Goal: Task Accomplishment & Management: Use online tool/utility

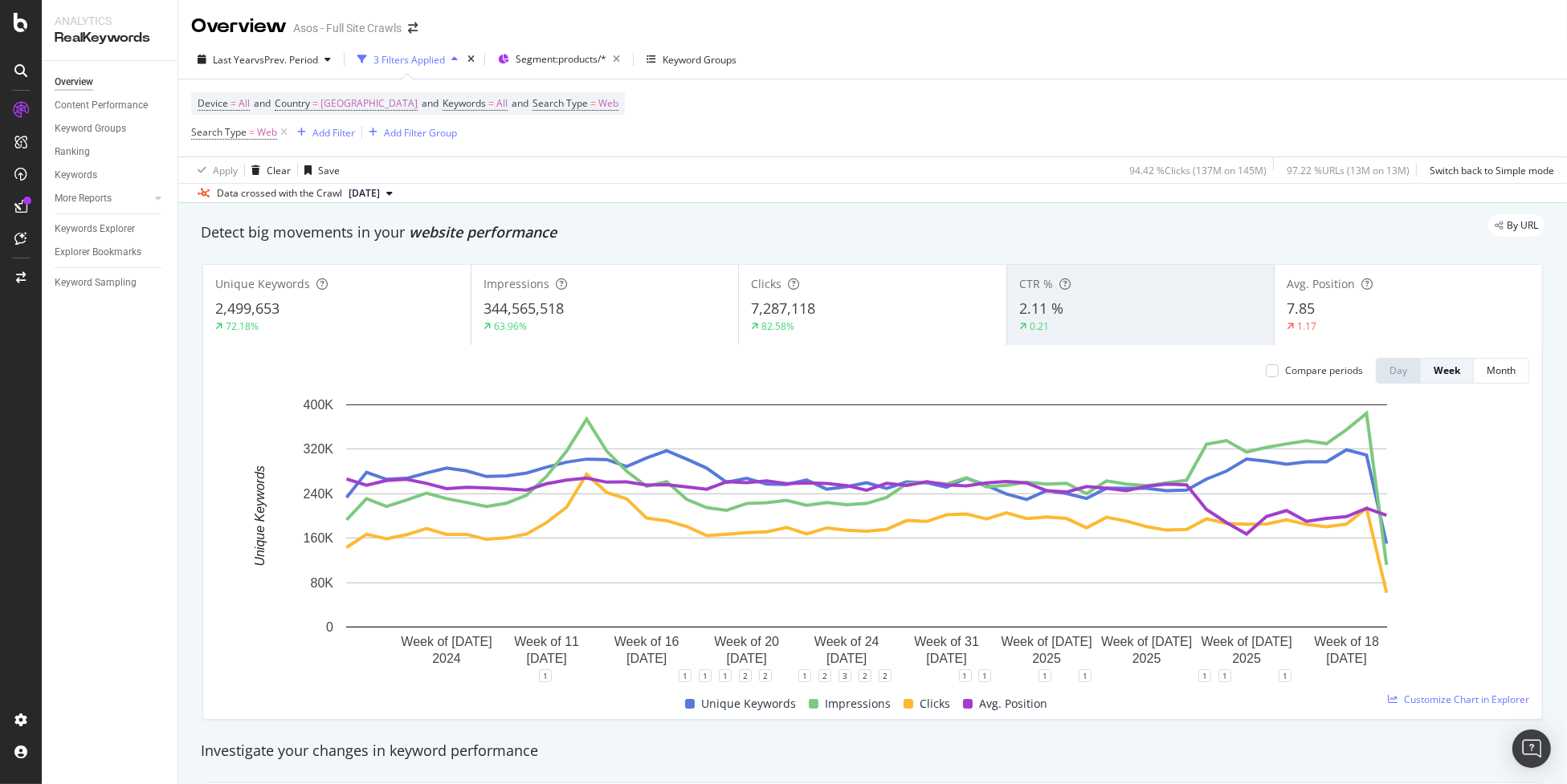
scroll to position [79, 0]
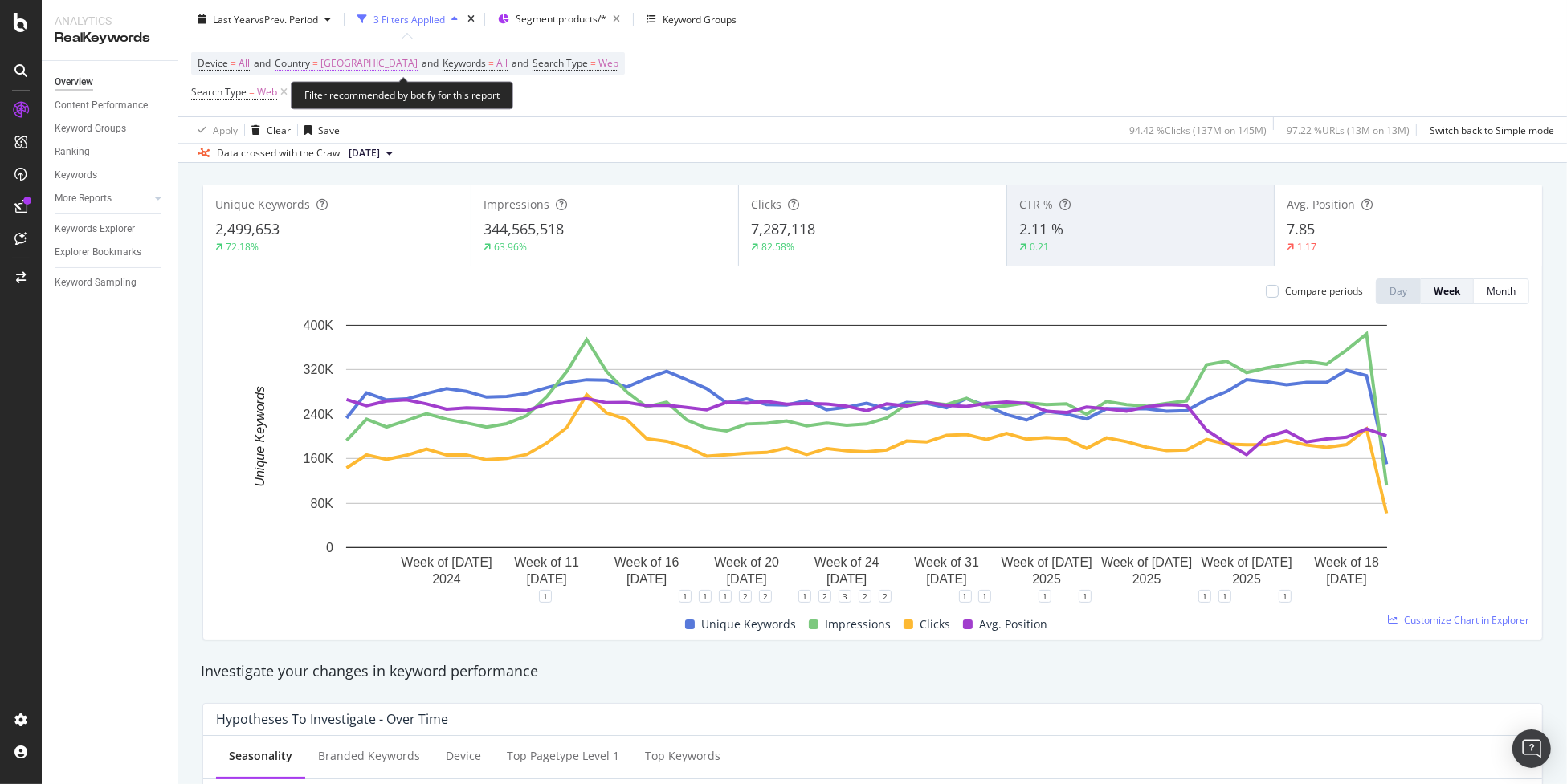
click at [373, 67] on span "[GEOGRAPHIC_DATA]" at bounding box center [369, 64] width 97 height 23
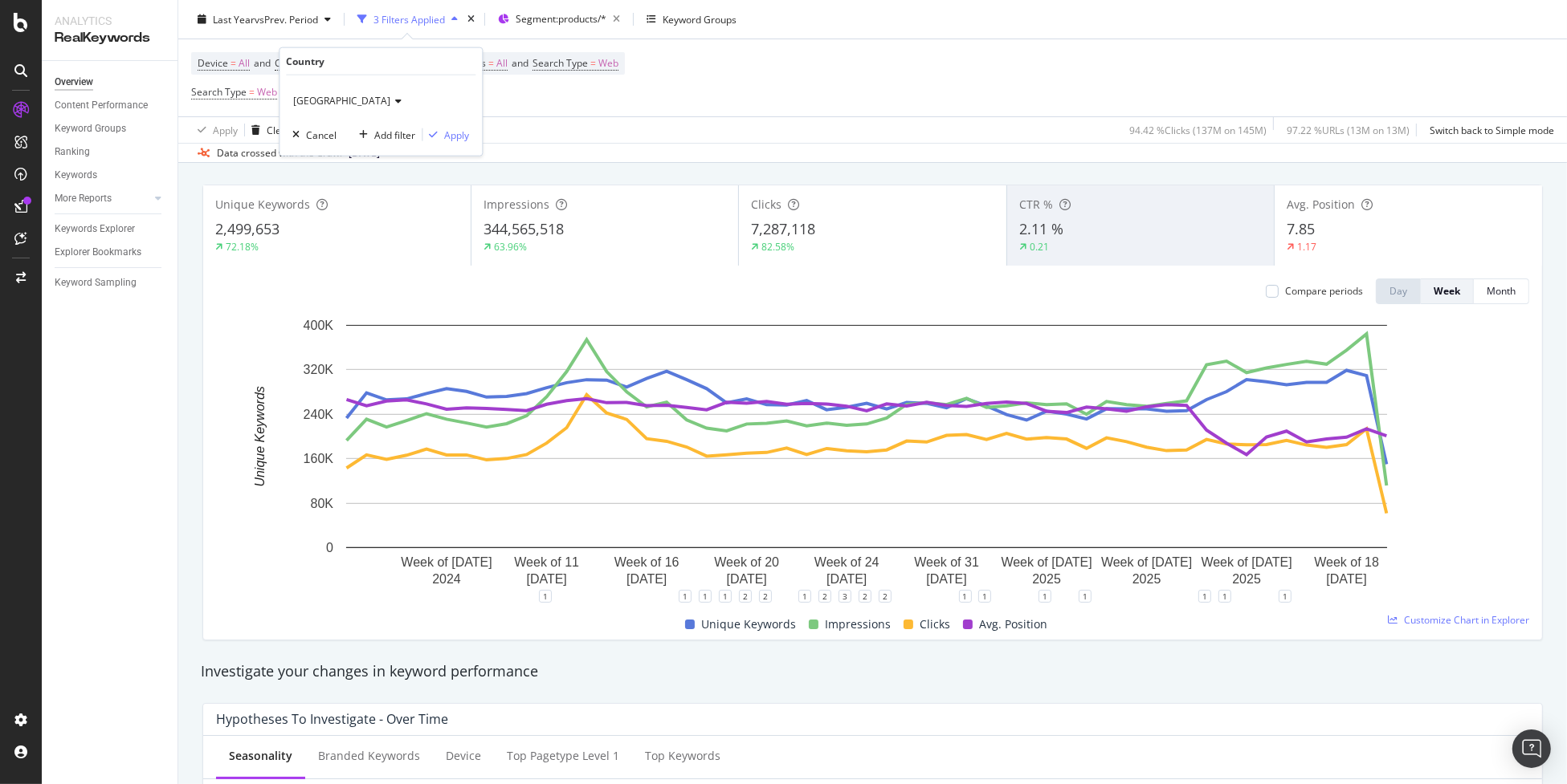
click at [351, 100] on span "[GEOGRAPHIC_DATA]" at bounding box center [342, 100] width 97 height 13
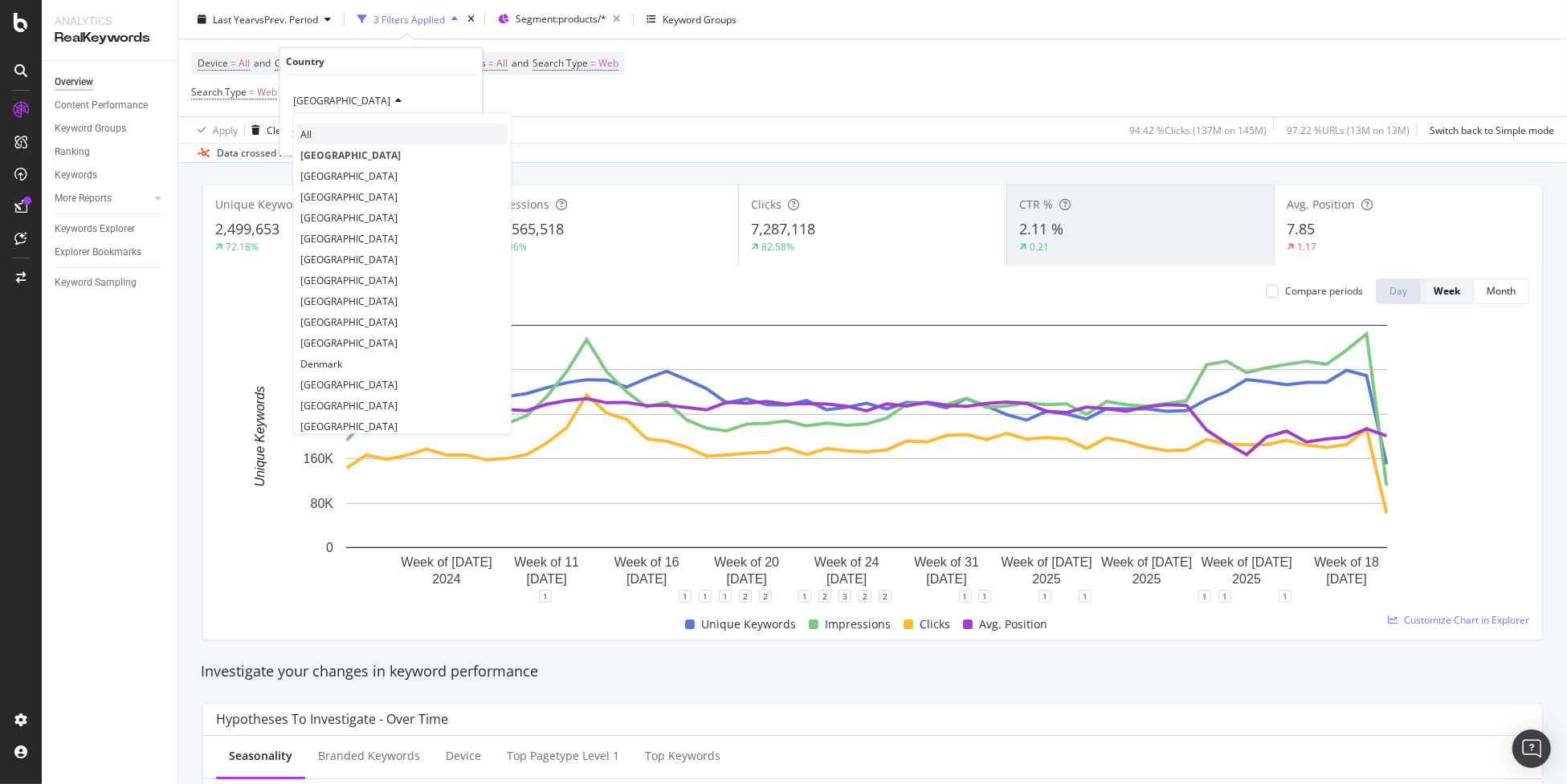
click at [356, 126] on div "All" at bounding box center [401, 134] width 211 height 21
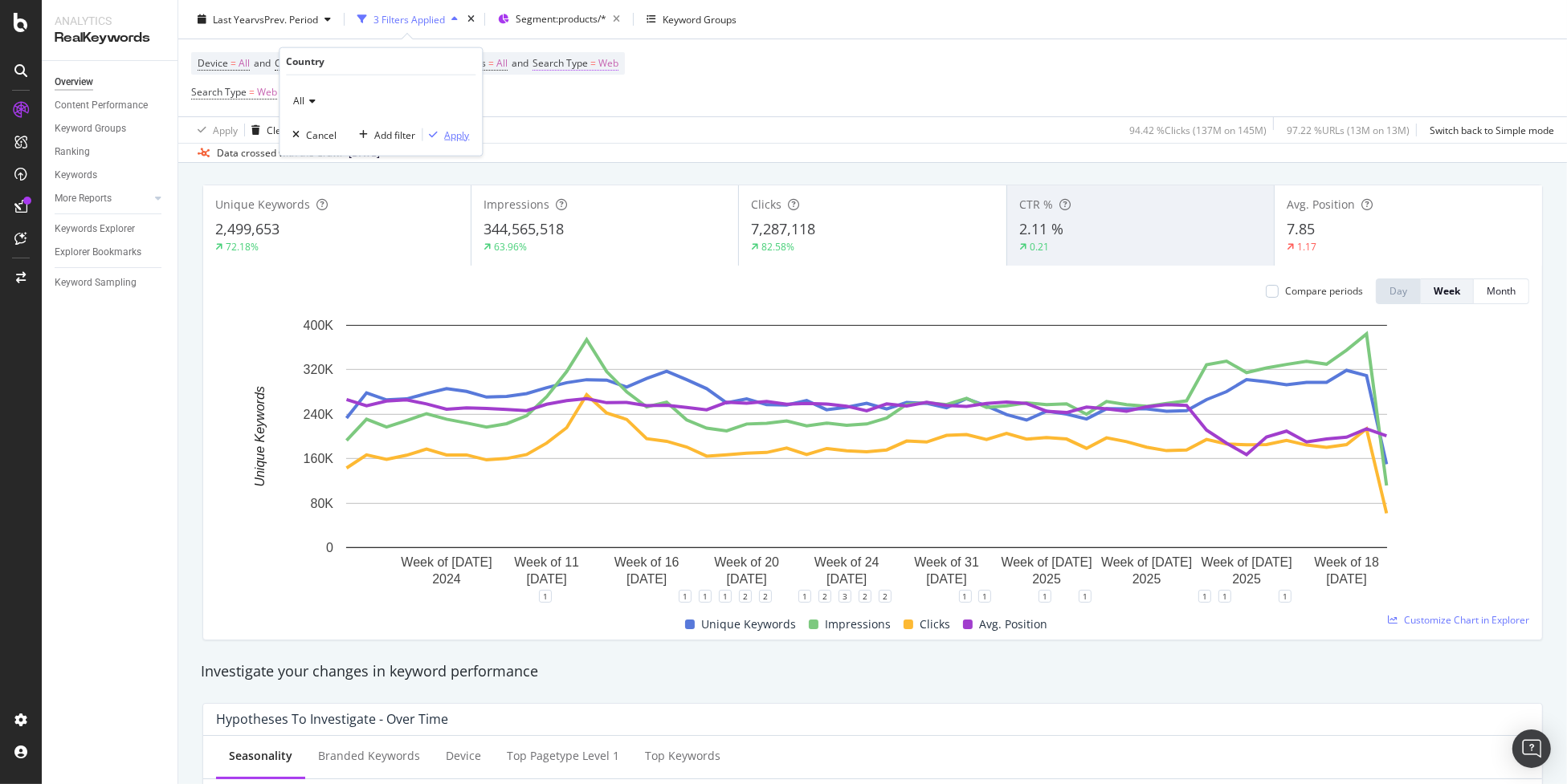
click at [462, 135] on div "Apply" at bounding box center [457, 135] width 25 height 13
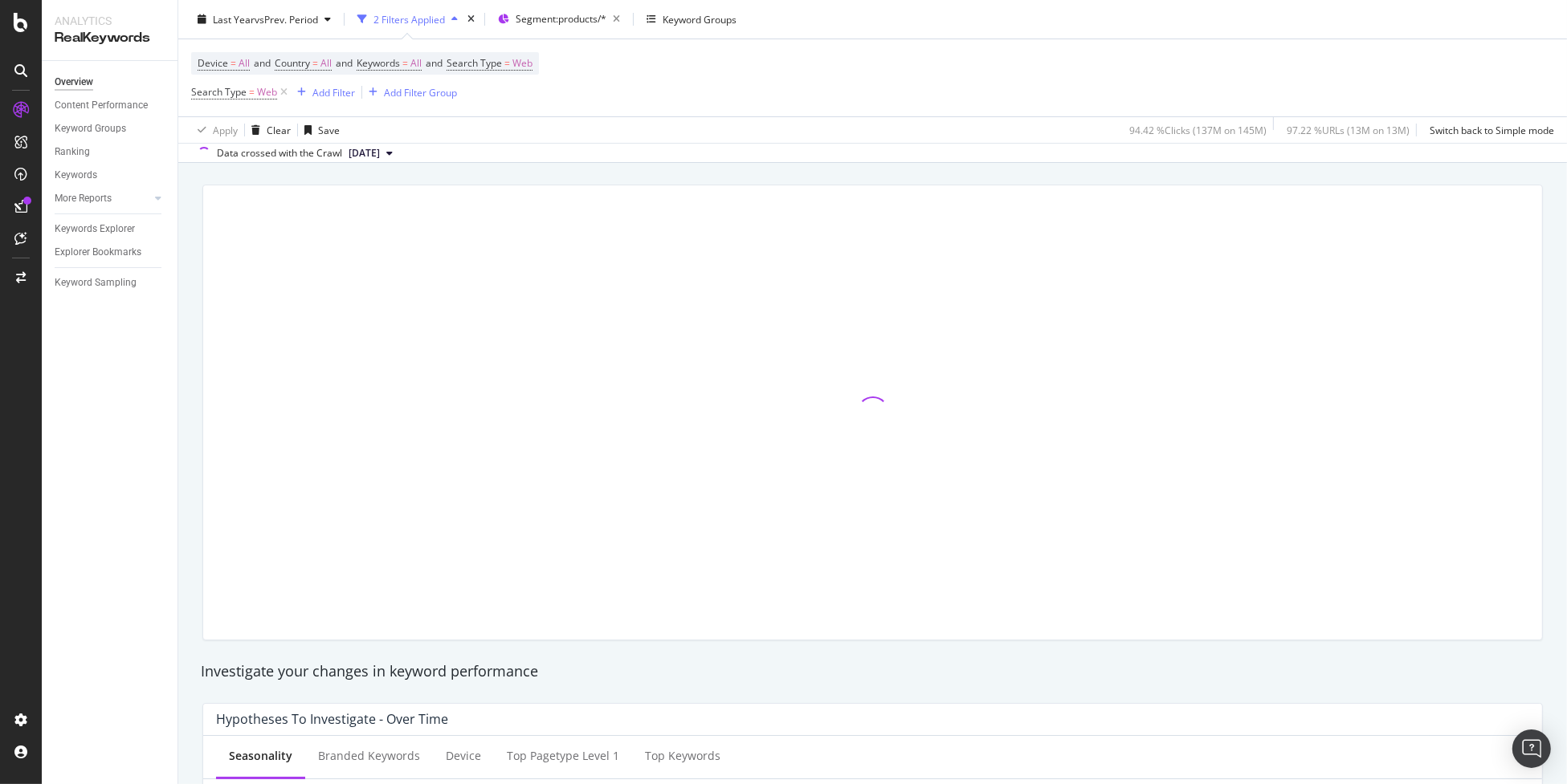
click at [652, 108] on div "Device = All and Country = All and Keywords = All and Search Type = Web Search …" at bounding box center [872, 77] width 1363 height 77
click at [336, 95] on div "Add Filter" at bounding box center [333, 92] width 43 height 13
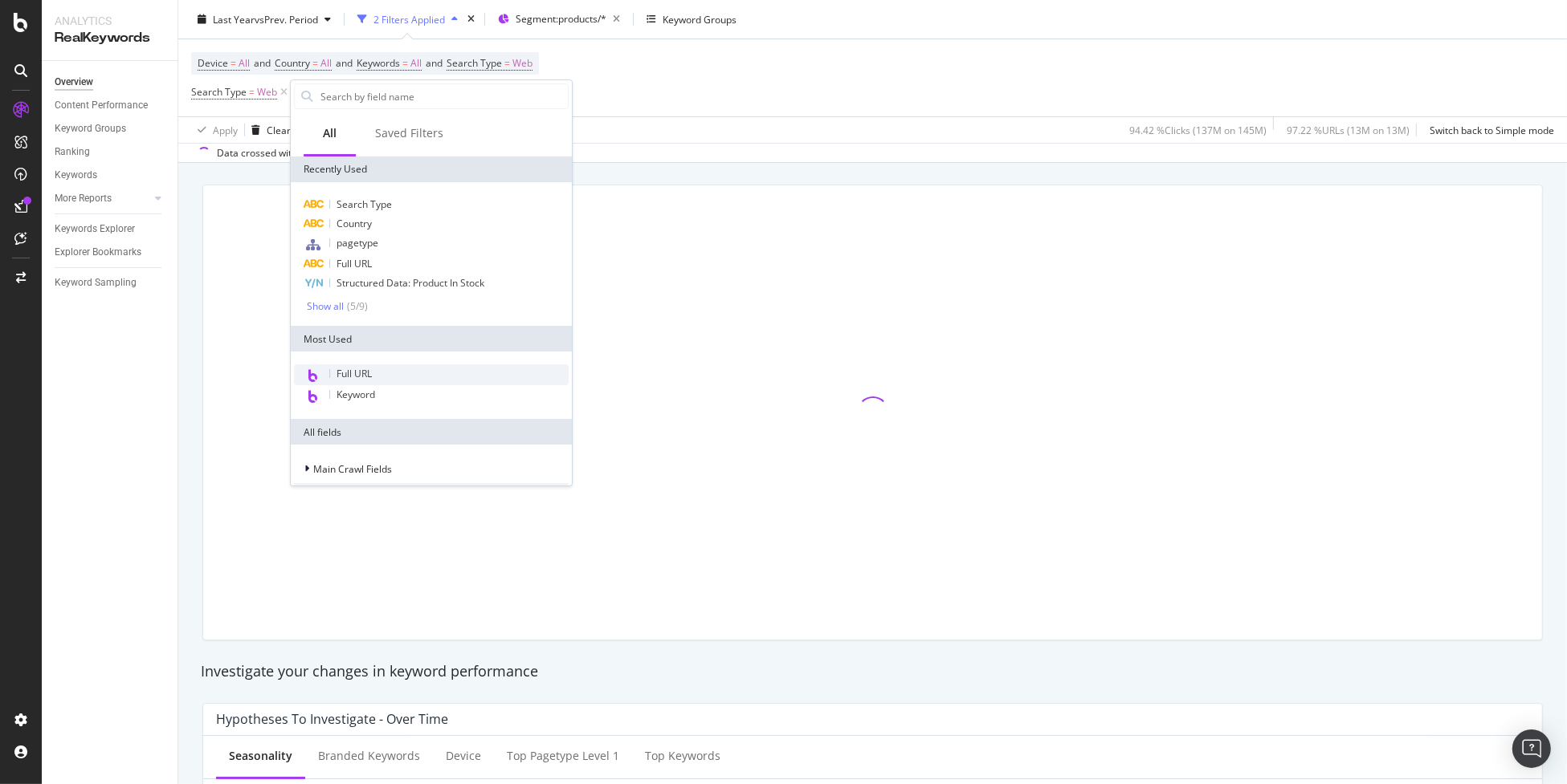
click at [399, 362] on div "Full URL Keyword" at bounding box center [431, 385] width 281 height 68
click at [398, 372] on div "Full URL" at bounding box center [431, 375] width 274 height 21
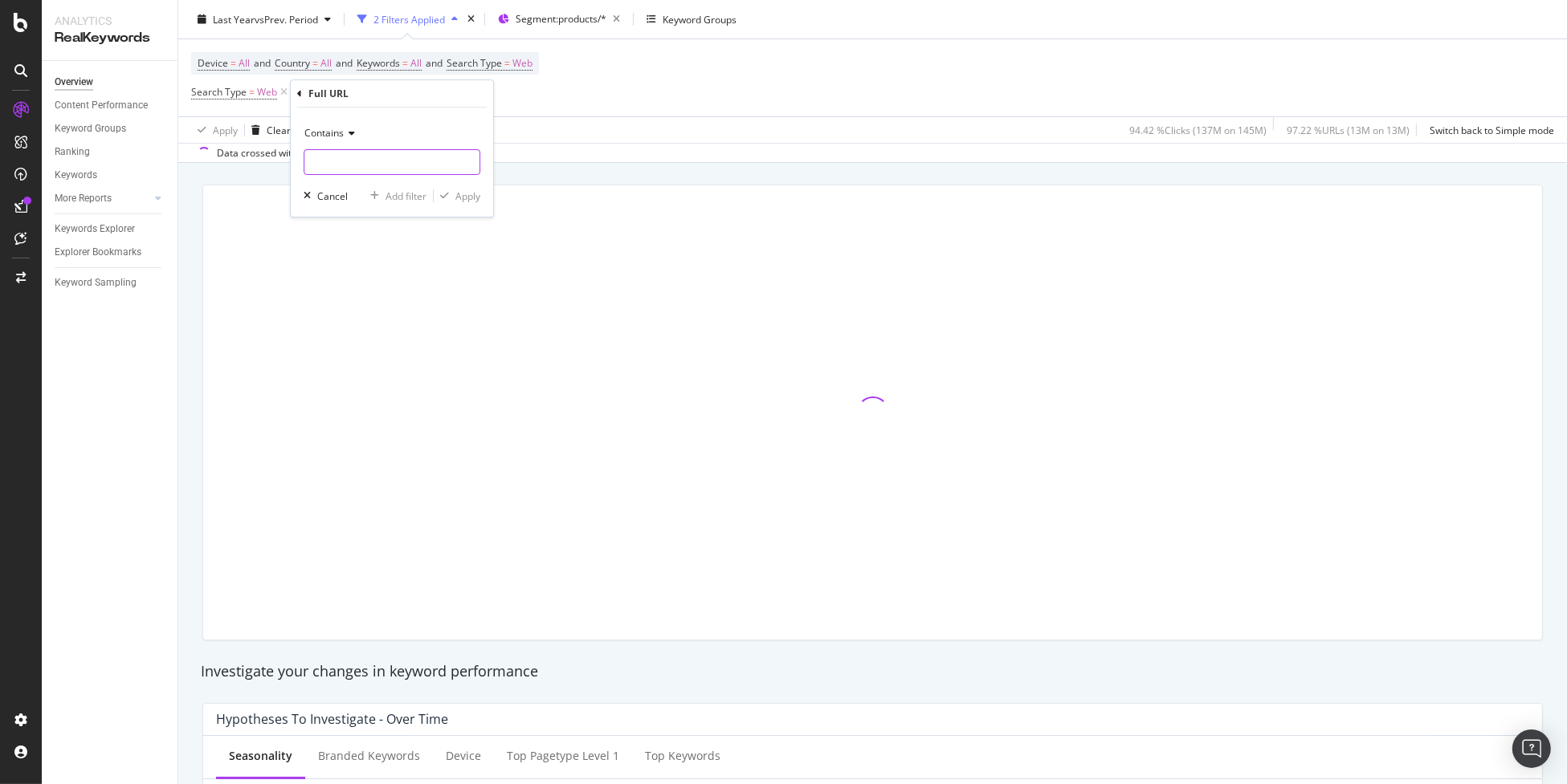
click at [394, 163] on input "text" at bounding box center [392, 161] width 175 height 26
paste input "208981942"
type input "208981942"
click at [478, 195] on div "Apply" at bounding box center [468, 196] width 25 height 13
click at [397, 96] on span "^.*208981942.*$" at bounding box center [402, 93] width 78 height 23
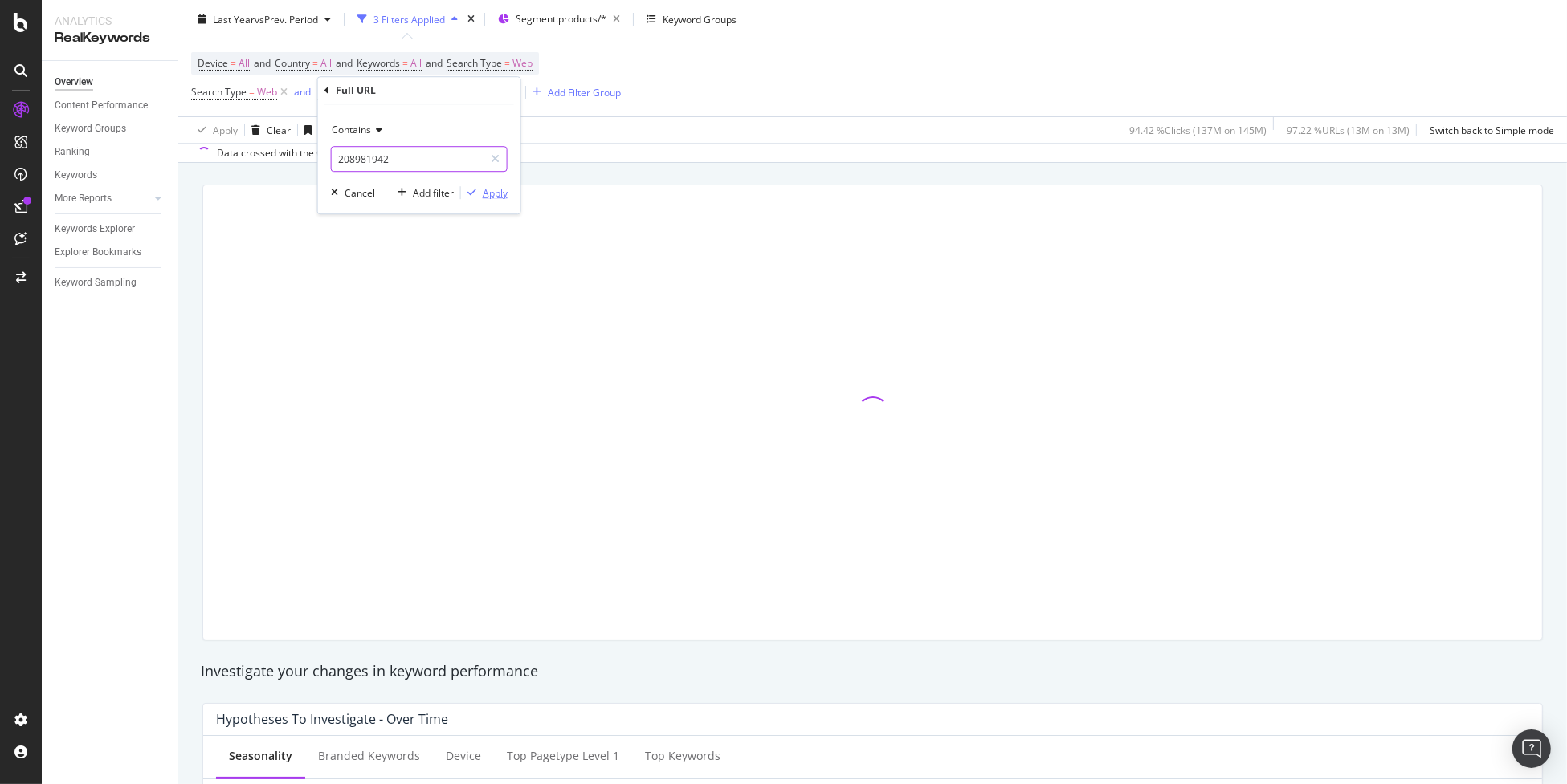
paste input "338698"
type input "208338698"
click at [501, 193] on div "Apply" at bounding box center [495, 193] width 25 height 13
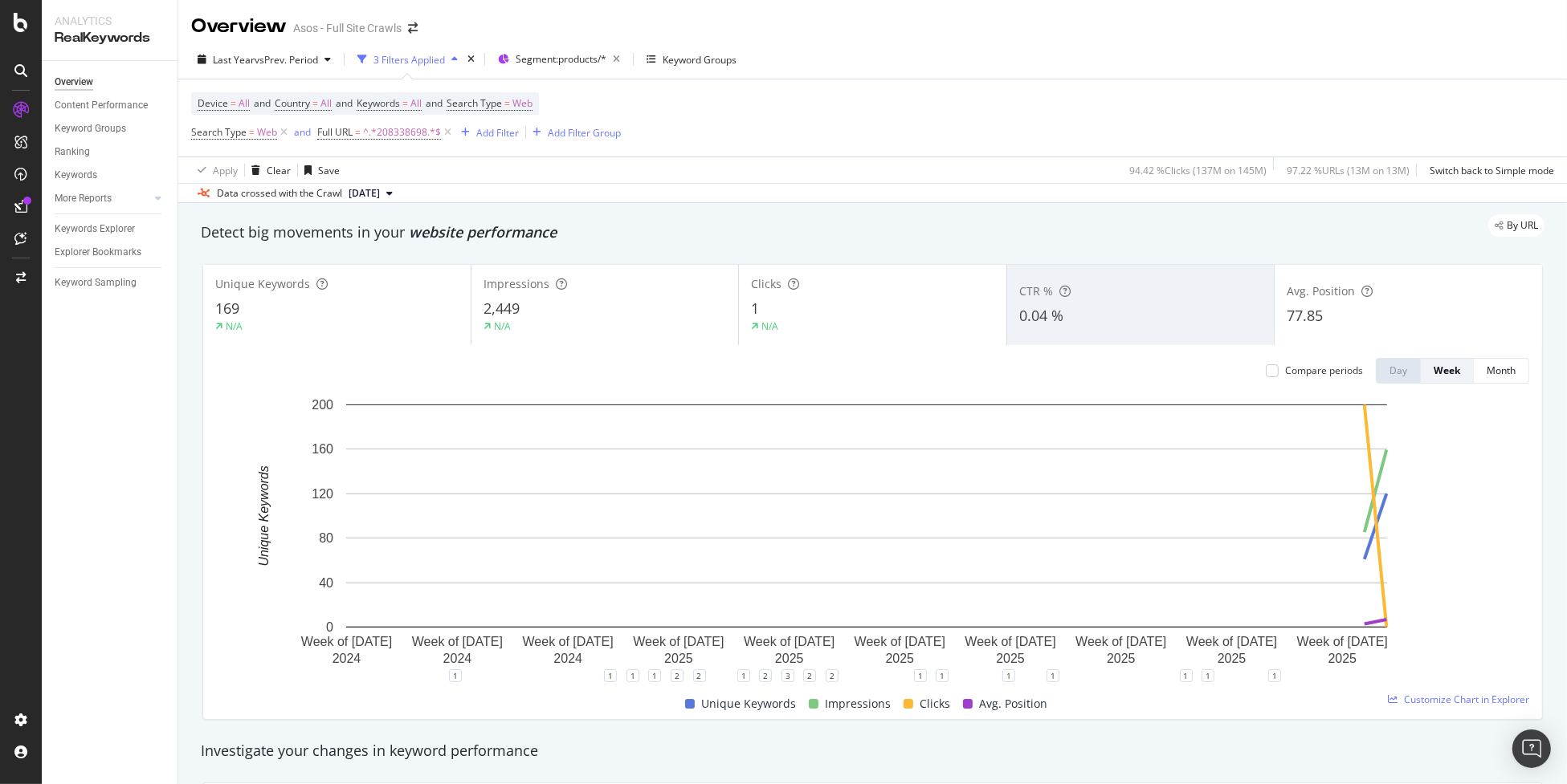
click at [465, 169] on div "Apply Clear Save 94.42 % Clicks ( 137M on 145M ) 97.22 % URLs ( 13M on 13M ) Sw…" at bounding box center [872, 170] width 1388 height 27
click at [450, 134] on icon at bounding box center [447, 132] width 13 height 16
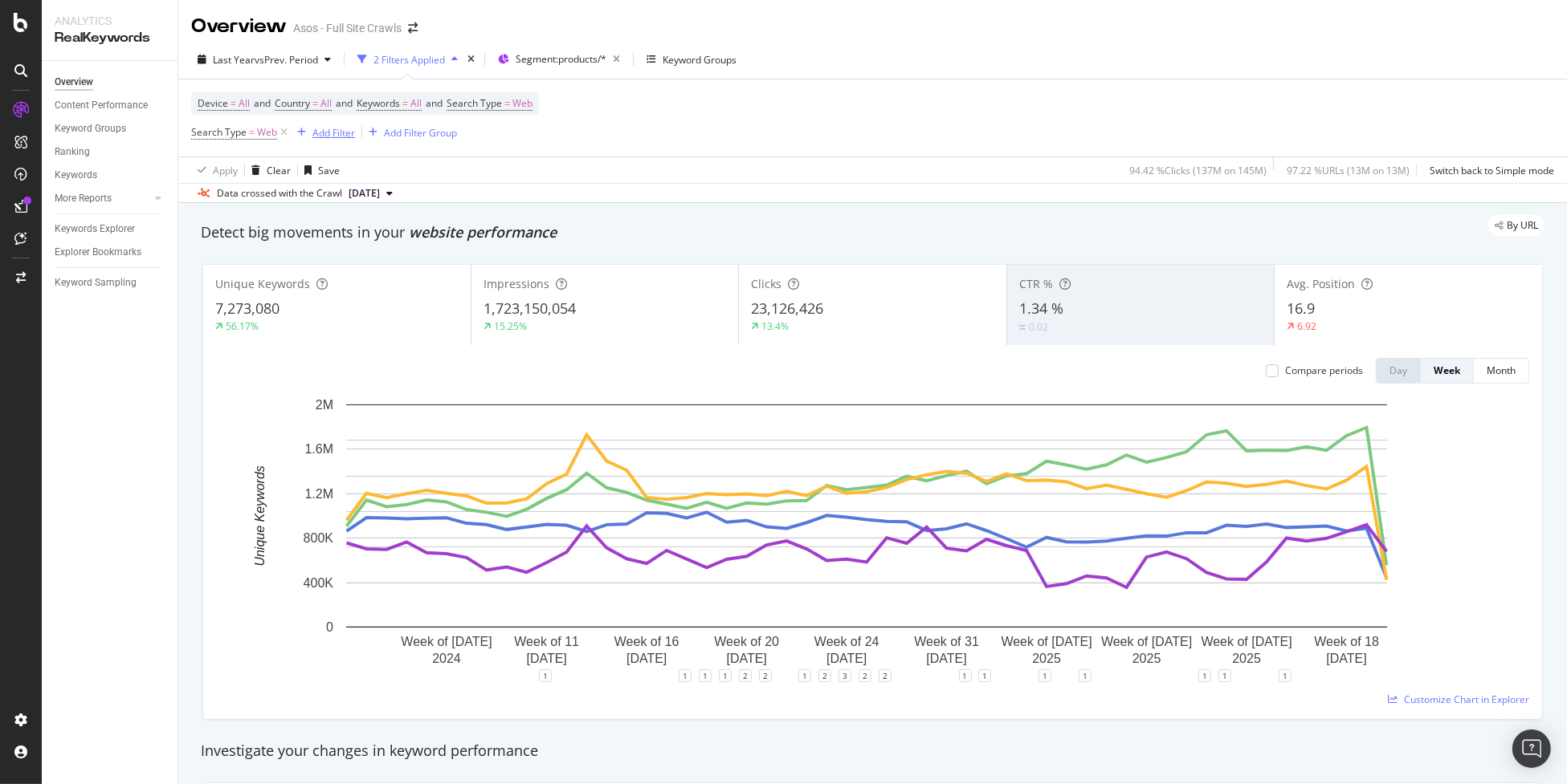
click at [334, 134] on div "Add Filter" at bounding box center [333, 133] width 43 height 13
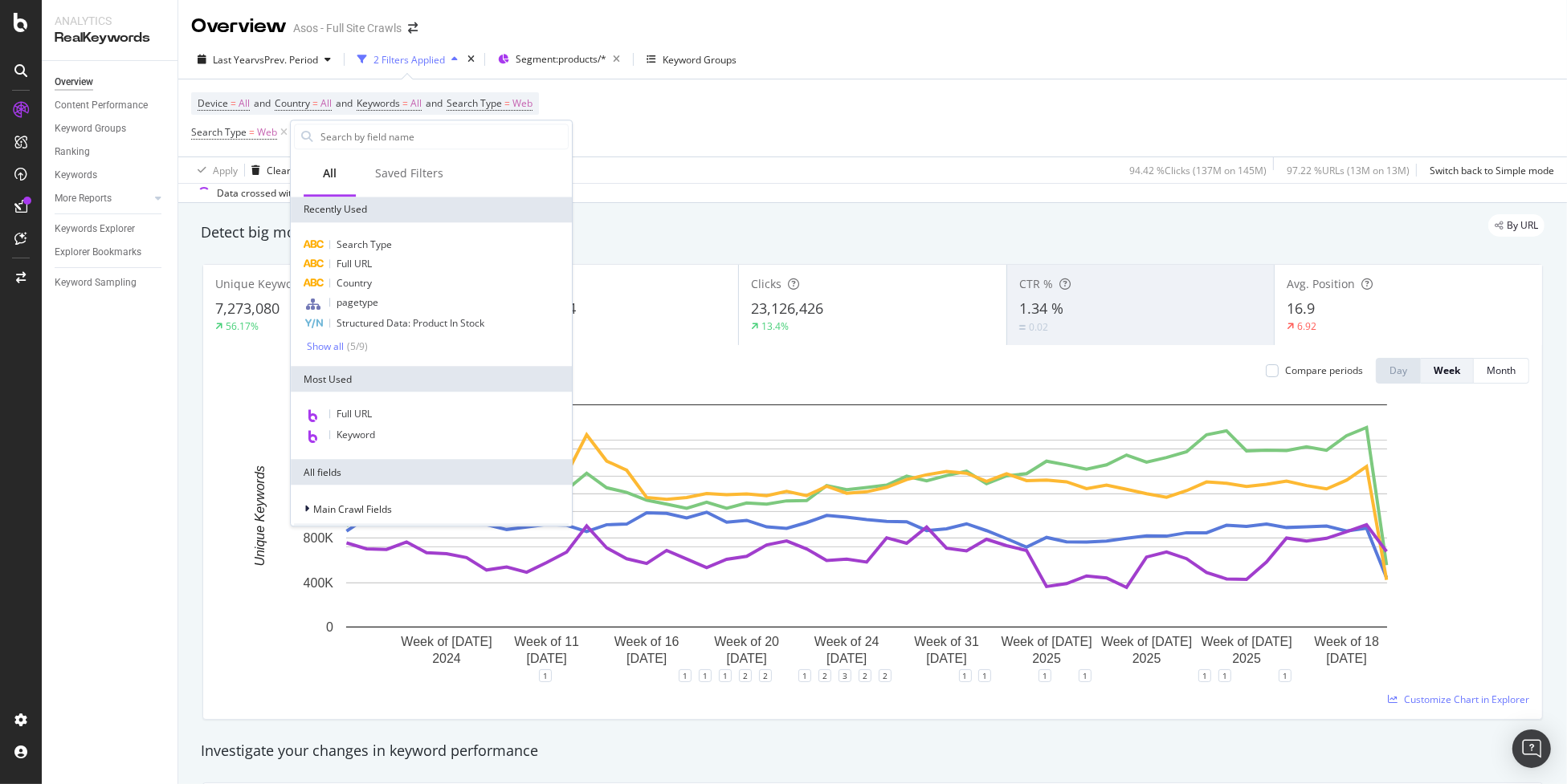
click at [429, 265] on div "Search Type Full URL Country pagetype Structured Data: Product In Stock Show al…" at bounding box center [431, 294] width 274 height 118
click at [429, 265] on div "Full URL" at bounding box center [431, 264] width 274 height 19
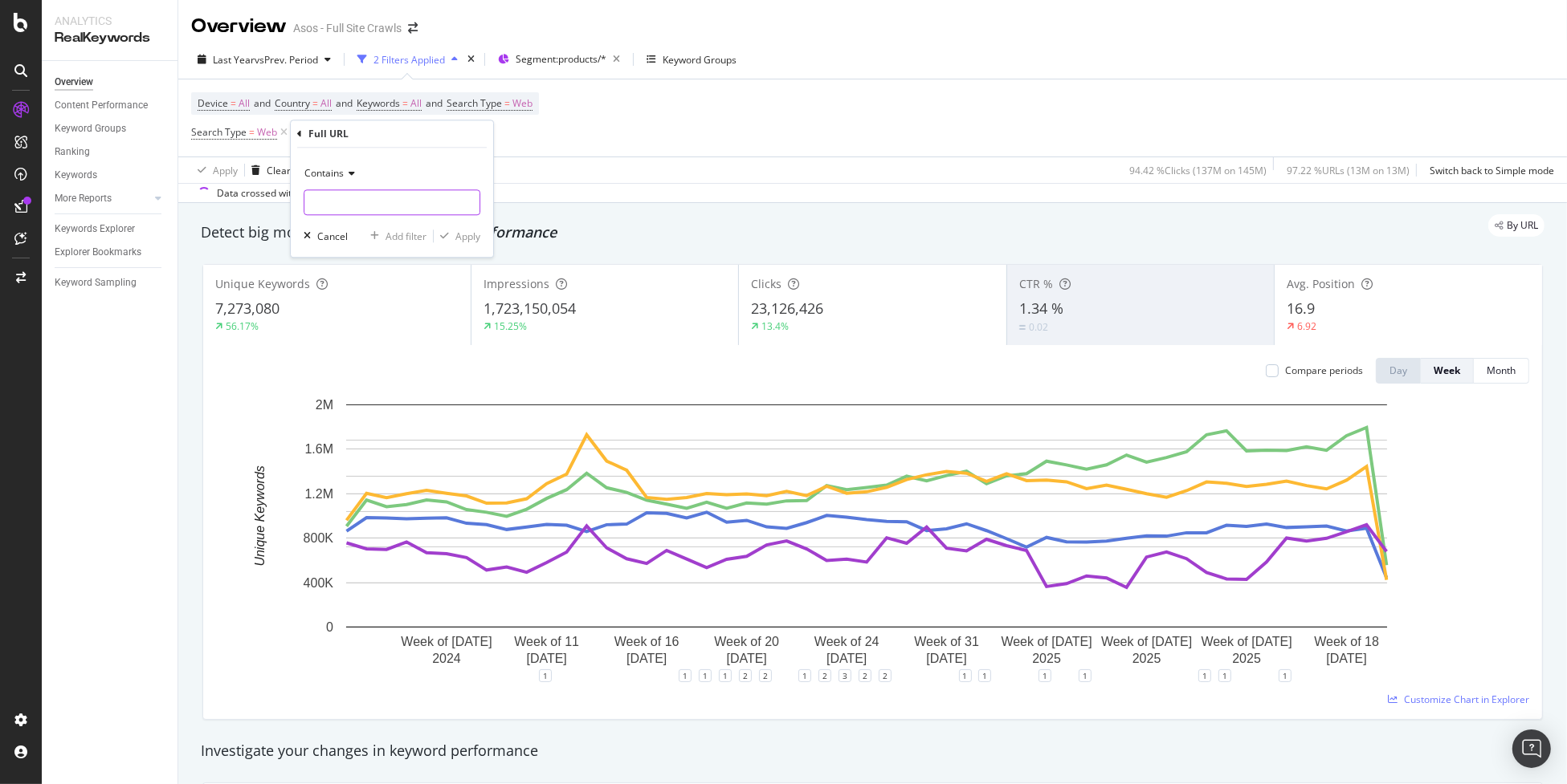
click at [370, 202] on input "text" at bounding box center [392, 201] width 175 height 26
click at [344, 203] on input "text" at bounding box center [392, 201] width 175 height 26
type input "freelisting=yes"
click at [472, 240] on div "Apply" at bounding box center [468, 236] width 25 height 13
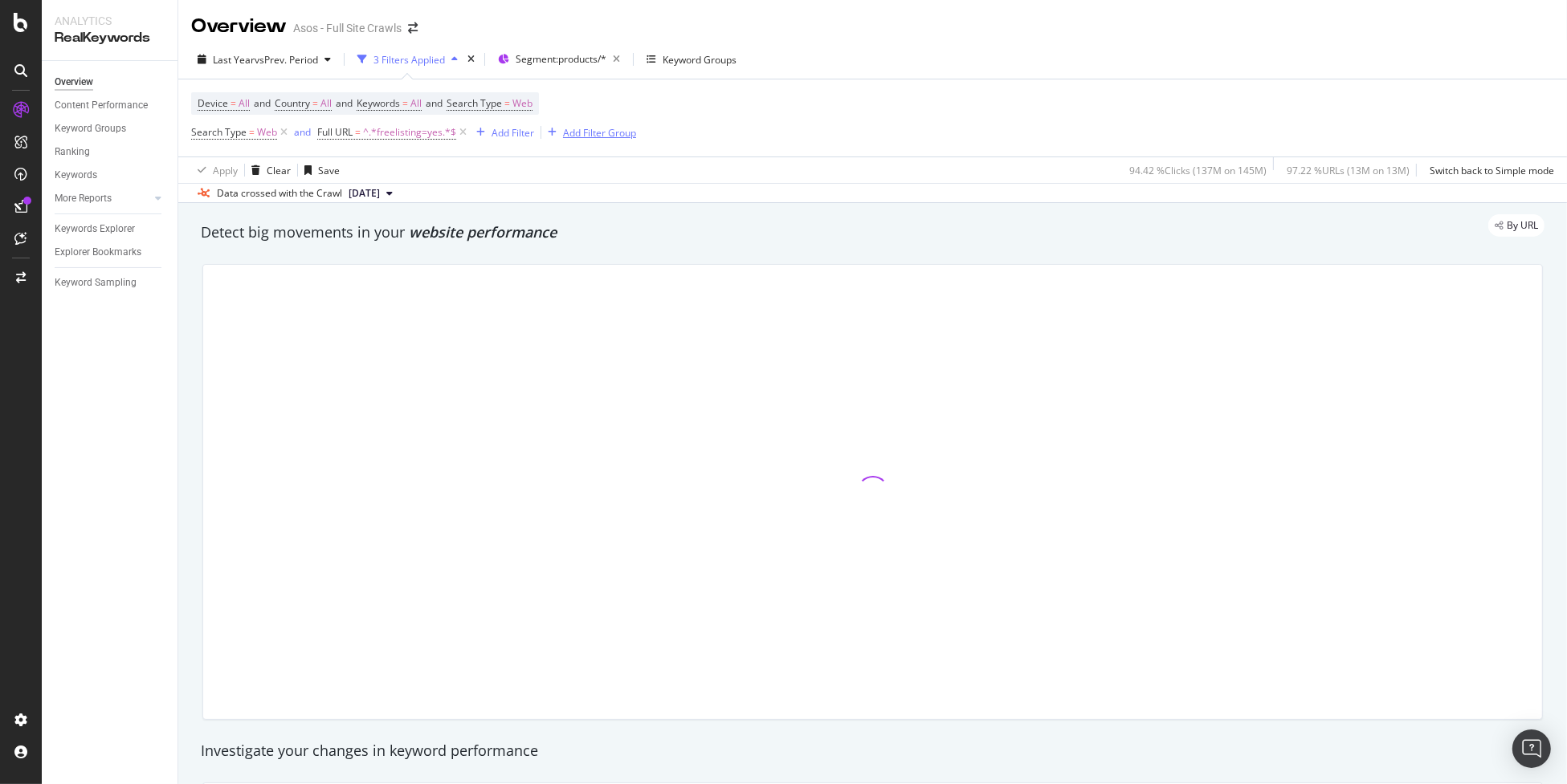
click at [614, 138] on div "Add Filter Group" at bounding box center [599, 133] width 73 height 13
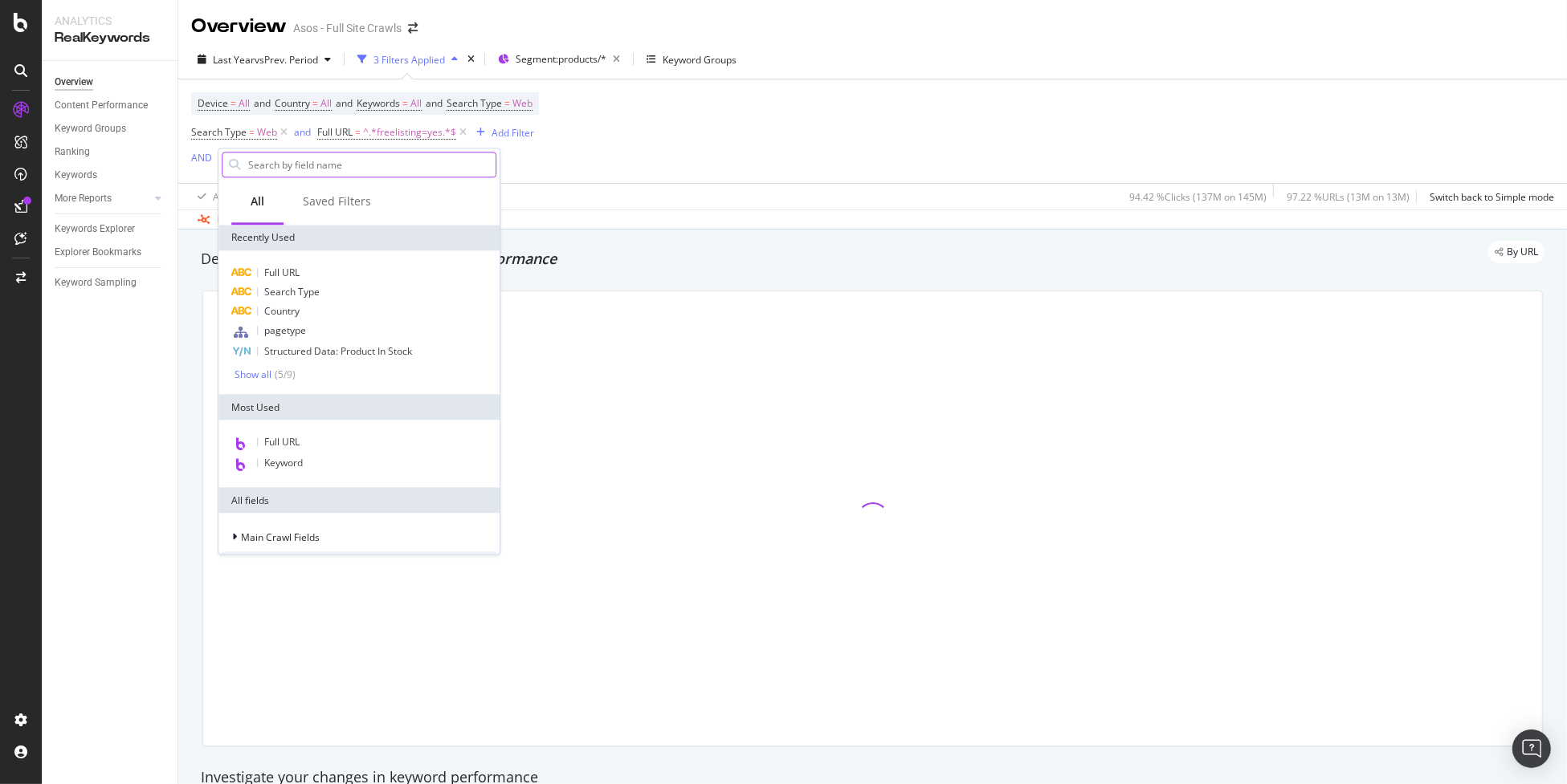
click at [340, 168] on input "text" at bounding box center [371, 164] width 249 height 24
click at [360, 276] on div "Full URL" at bounding box center [358, 273] width 274 height 19
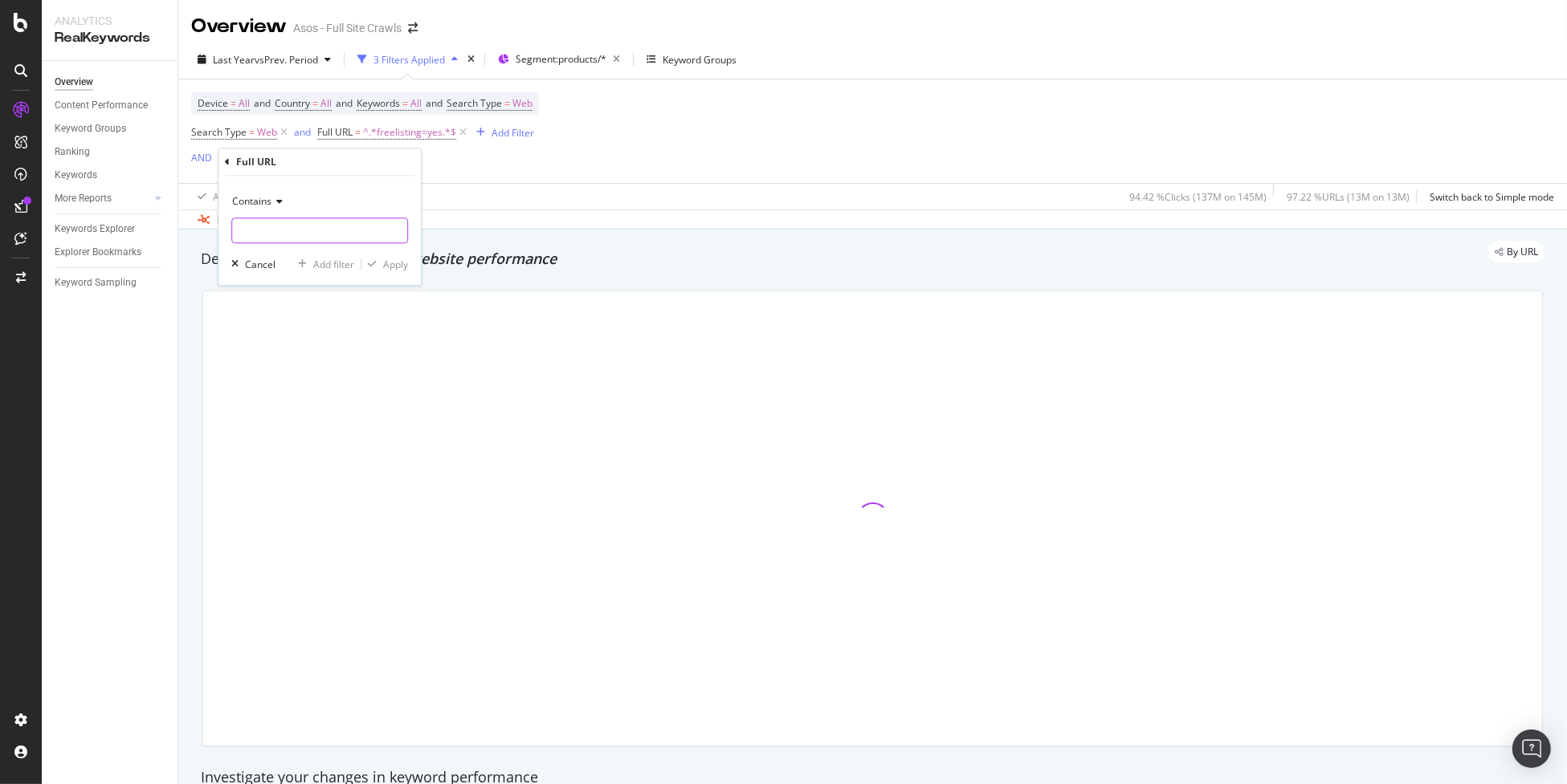
click at [311, 219] on input "text" at bounding box center [319, 231] width 175 height 26
click at [290, 225] on input "text" at bounding box center [319, 231] width 175 height 26
type input "/topshop-"
click at [398, 266] on div "Apply" at bounding box center [396, 265] width 25 height 13
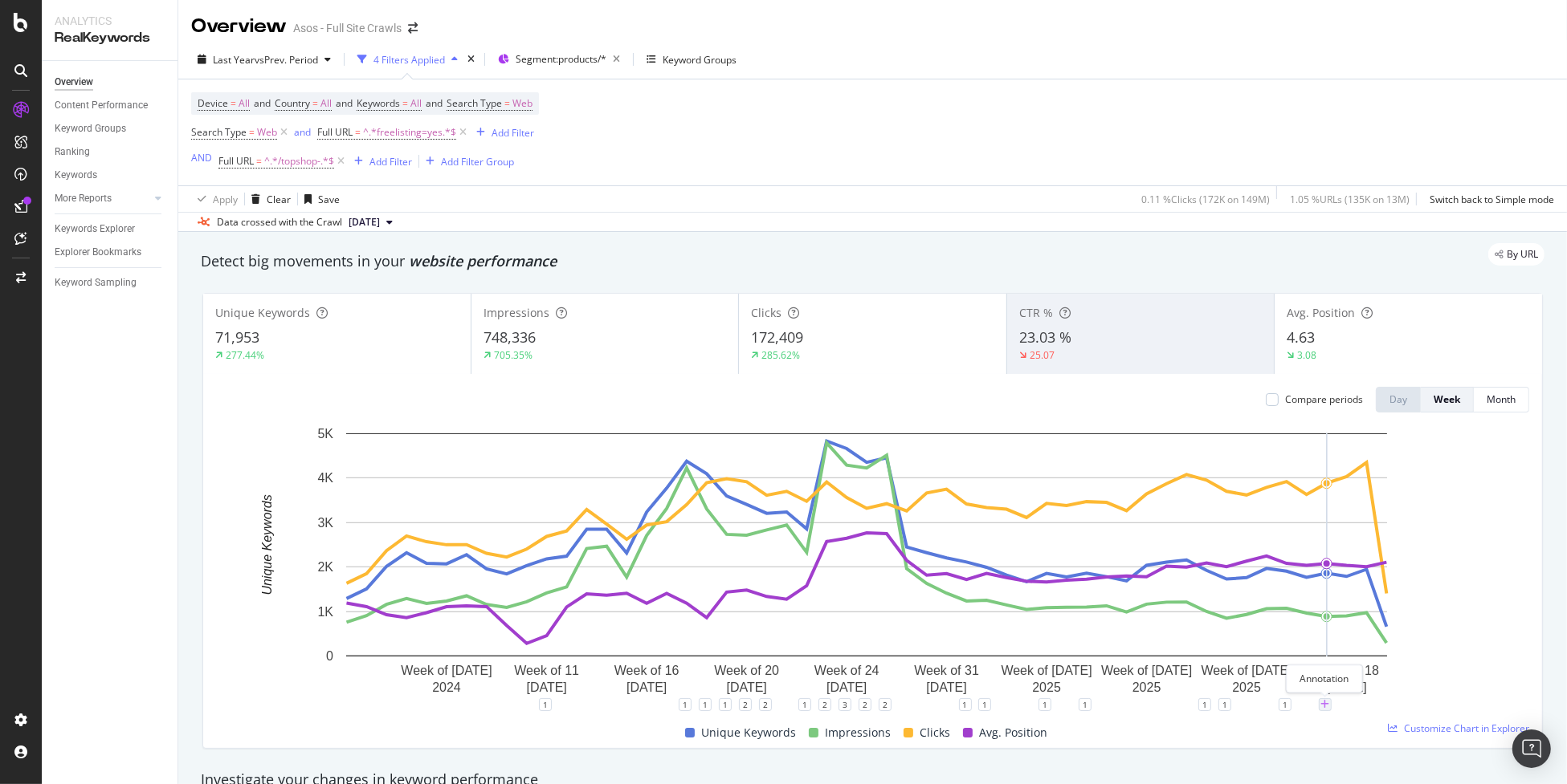
click at [1325, 704] on icon "plus" at bounding box center [1324, 705] width 9 height 10
click at [1345, 558] on input "[DATE]" at bounding box center [1303, 555] width 101 height 30
type input "[DATE]"
click at [1316, 609] on textarea at bounding box center [1324, 608] width 143 height 50
type textarea "T"
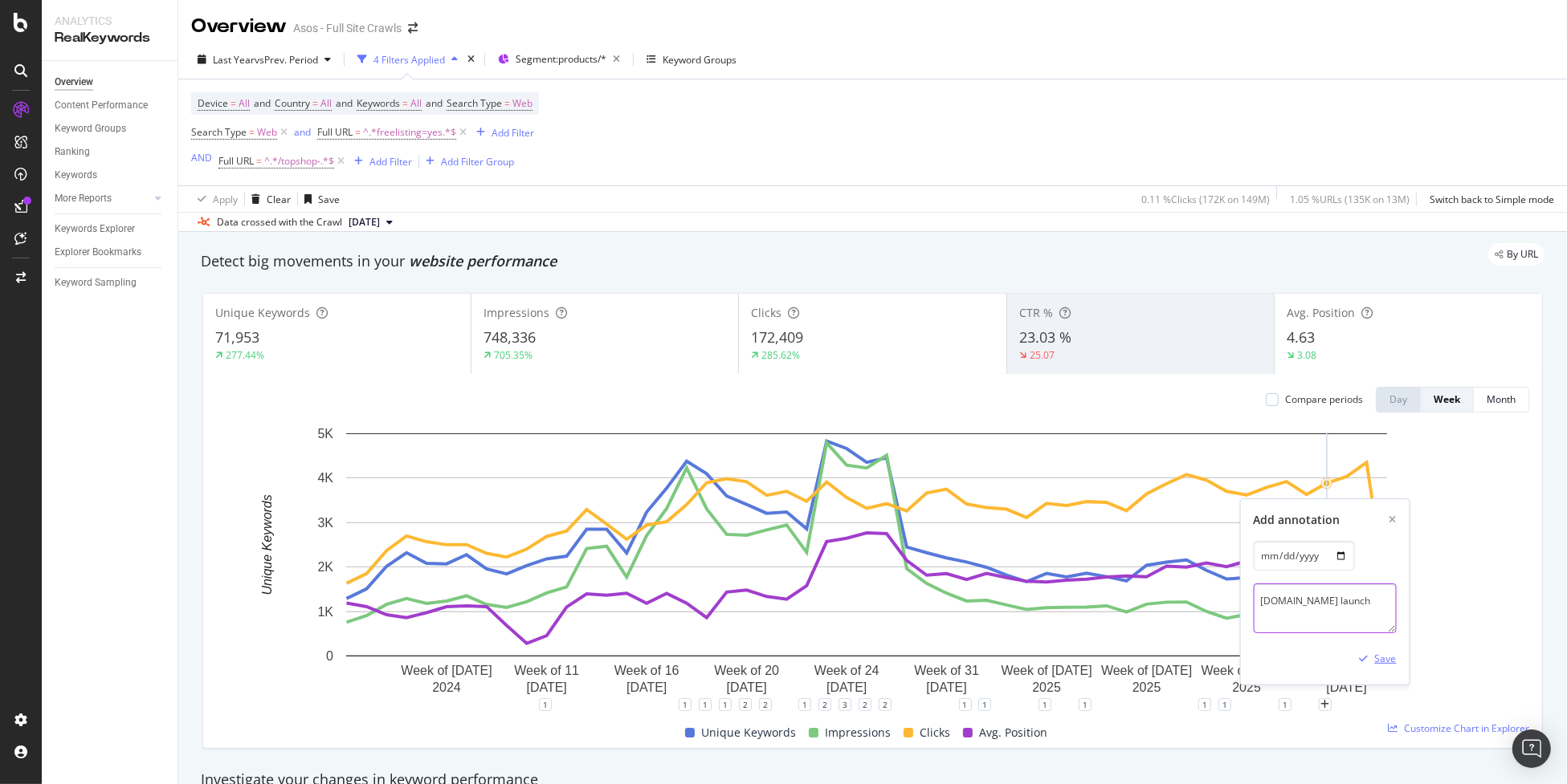
type textarea "[DOMAIN_NAME] launch"
click at [1386, 657] on div "Save" at bounding box center [1385, 658] width 22 height 13
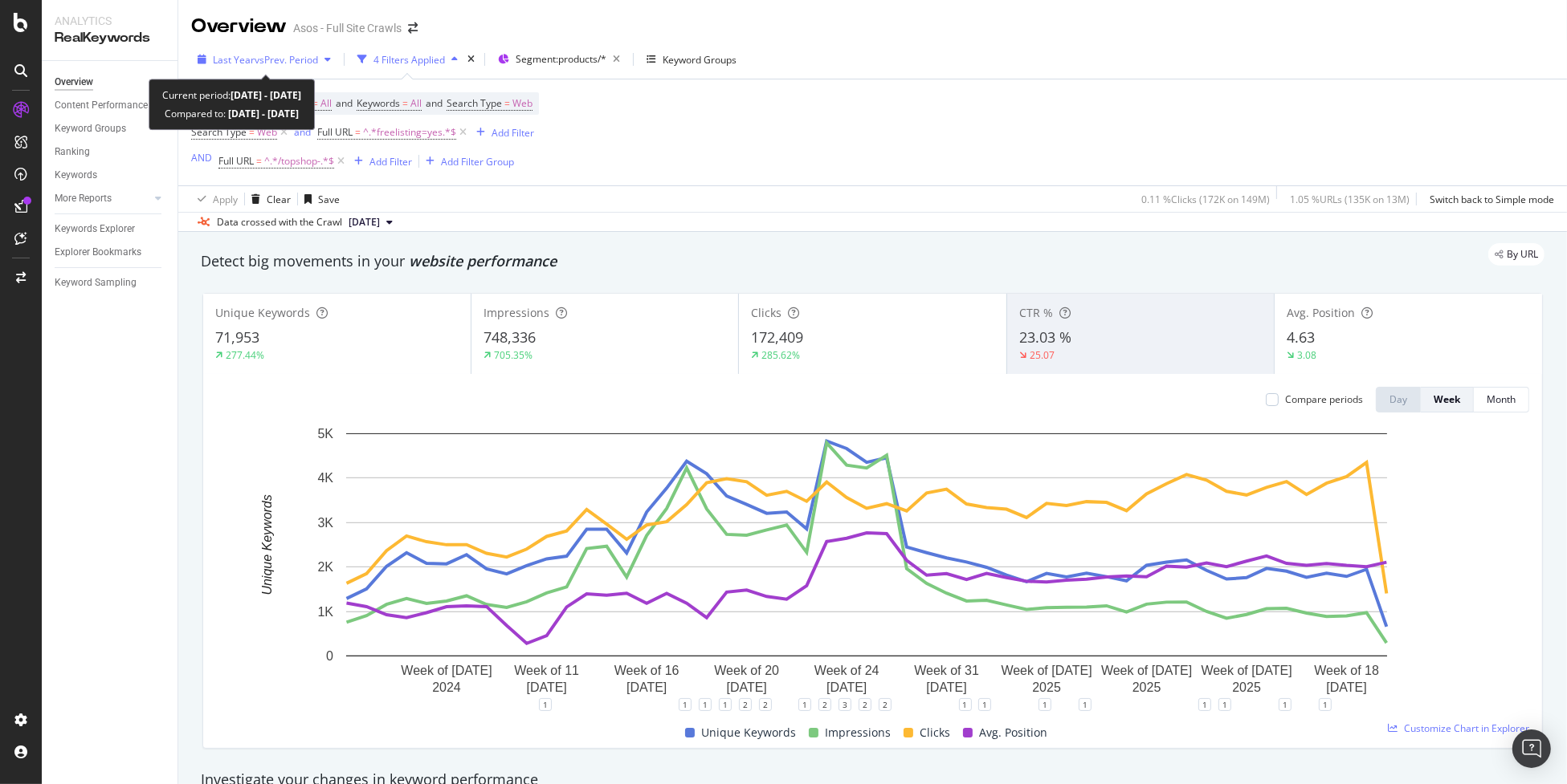
click at [261, 53] on span "vs Prev. Period" at bounding box center [286, 59] width 63 height 13
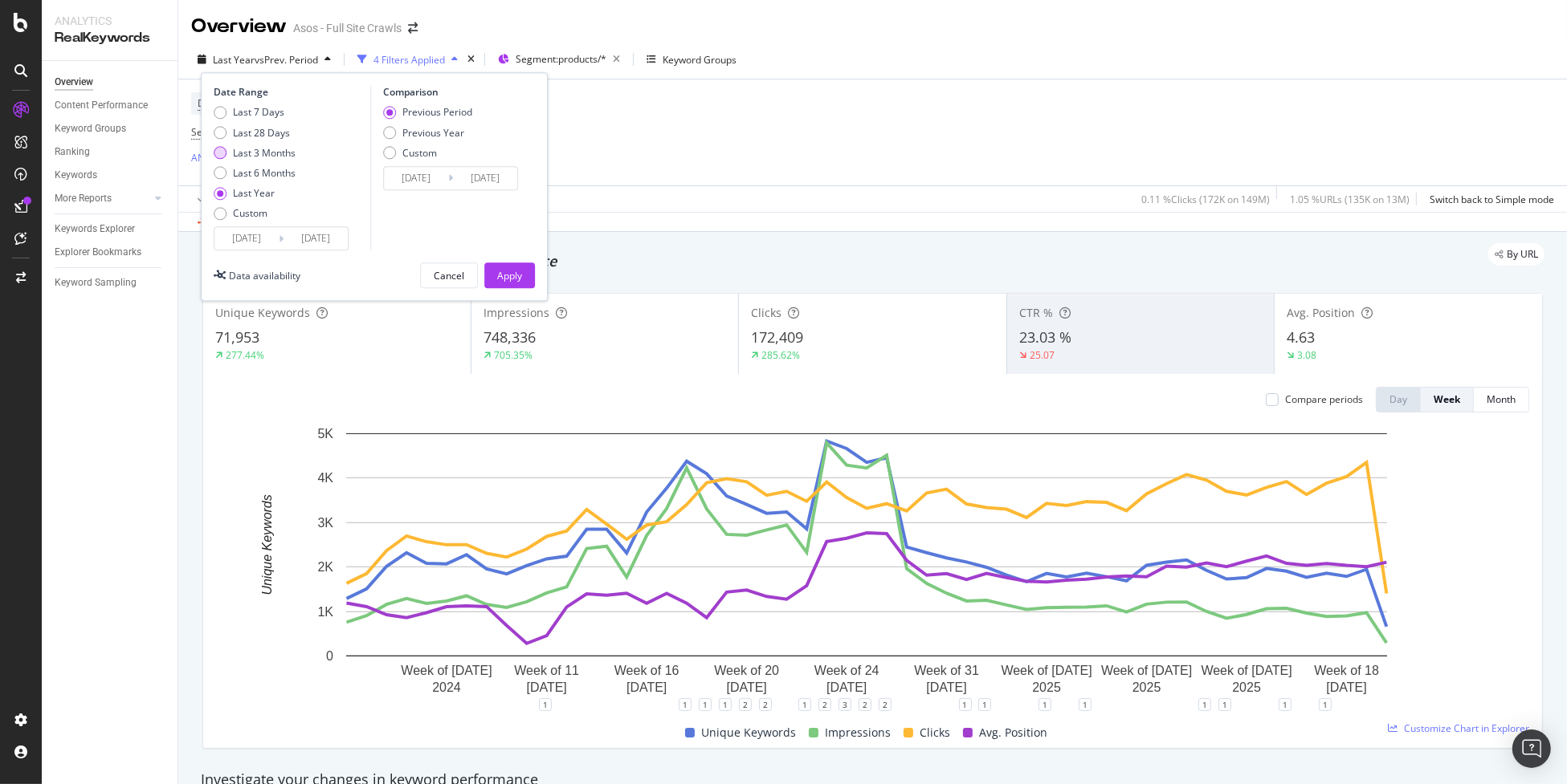
click at [265, 157] on div "Last 3 Months" at bounding box center [265, 153] width 63 height 13
type input "[DATE]"
click at [495, 275] on button "Apply" at bounding box center [509, 276] width 51 height 26
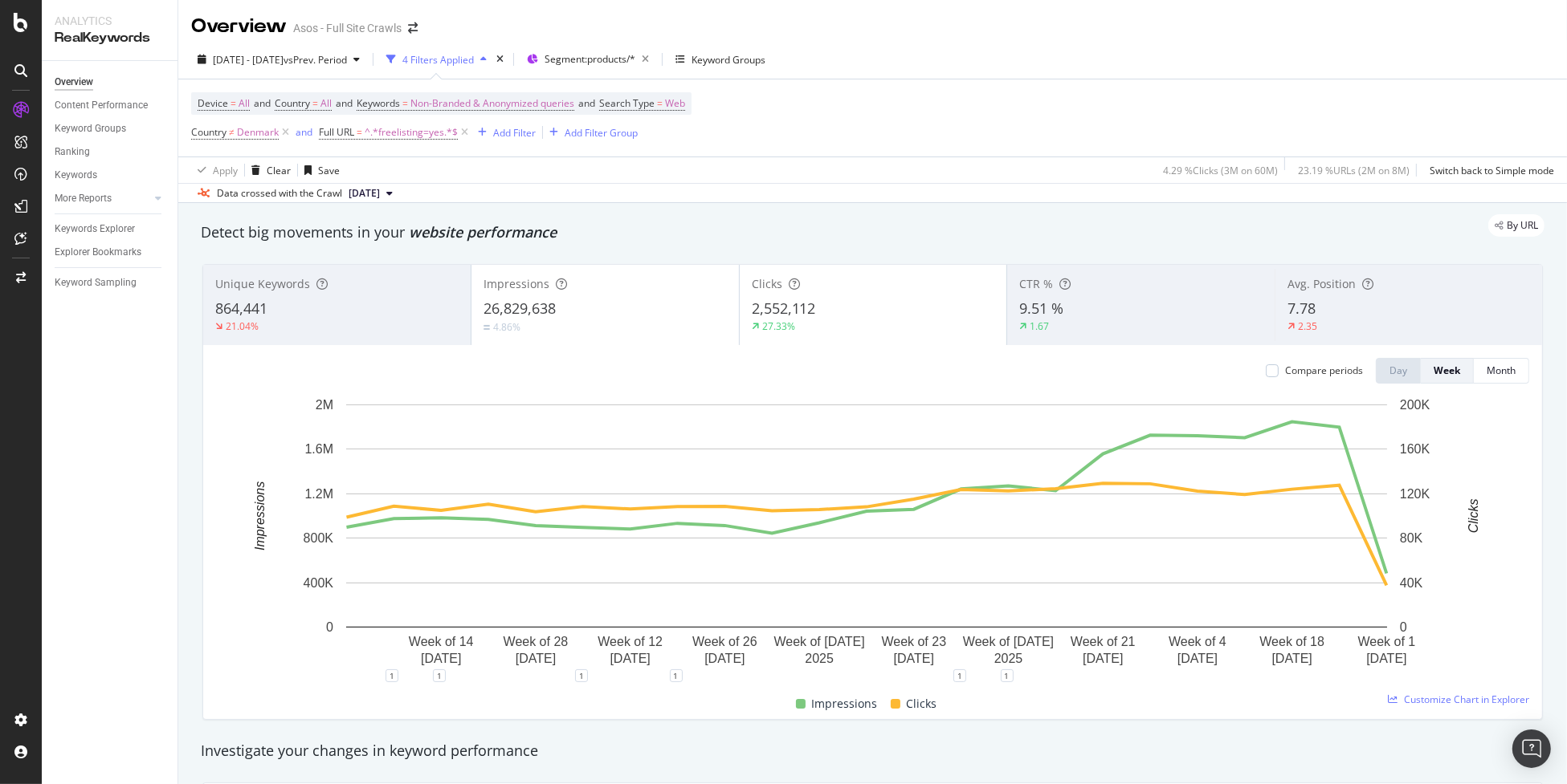
scroll to position [79, 0]
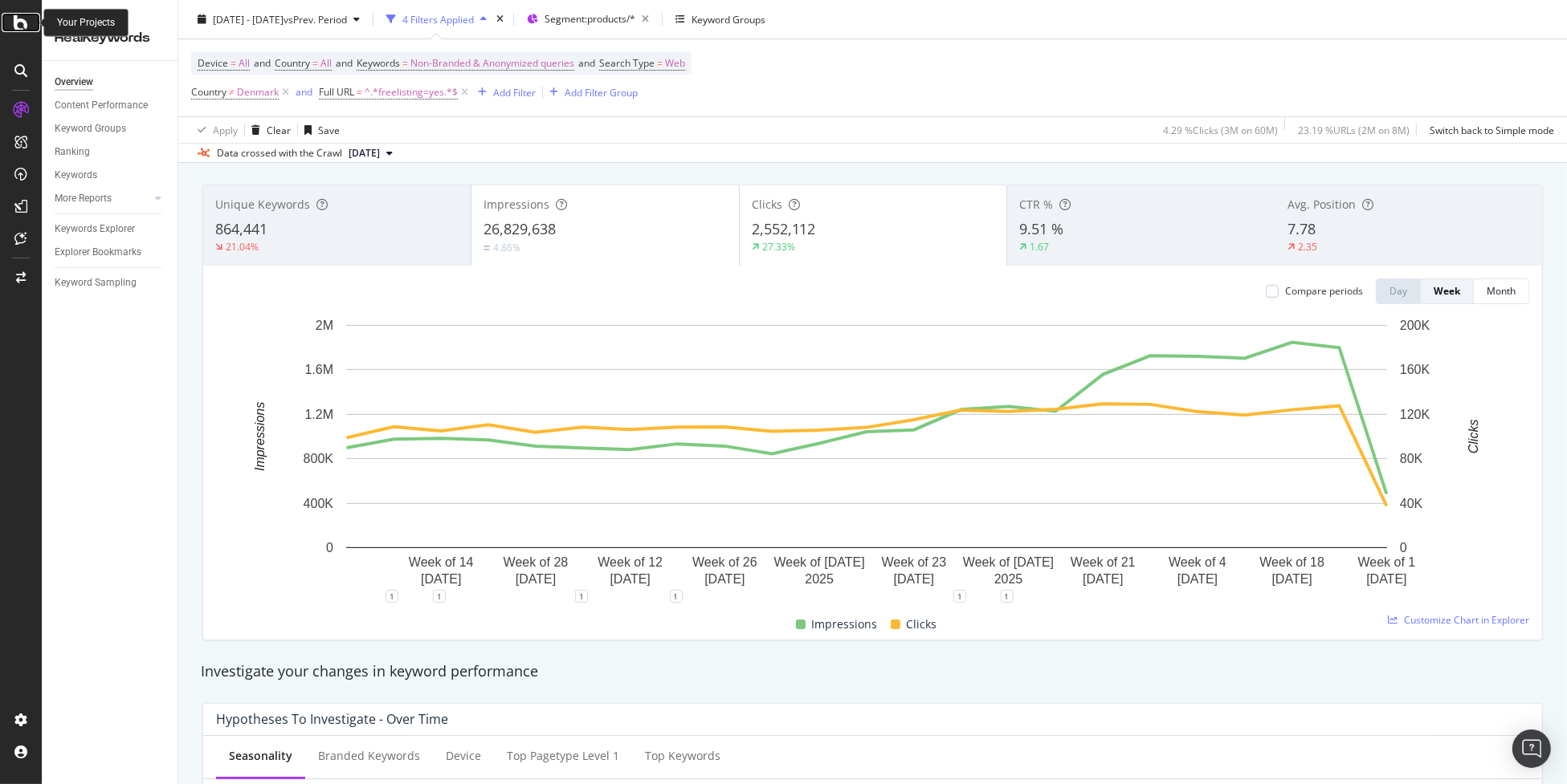
click at [17, 30] on icon at bounding box center [20, 22] width 14 height 19
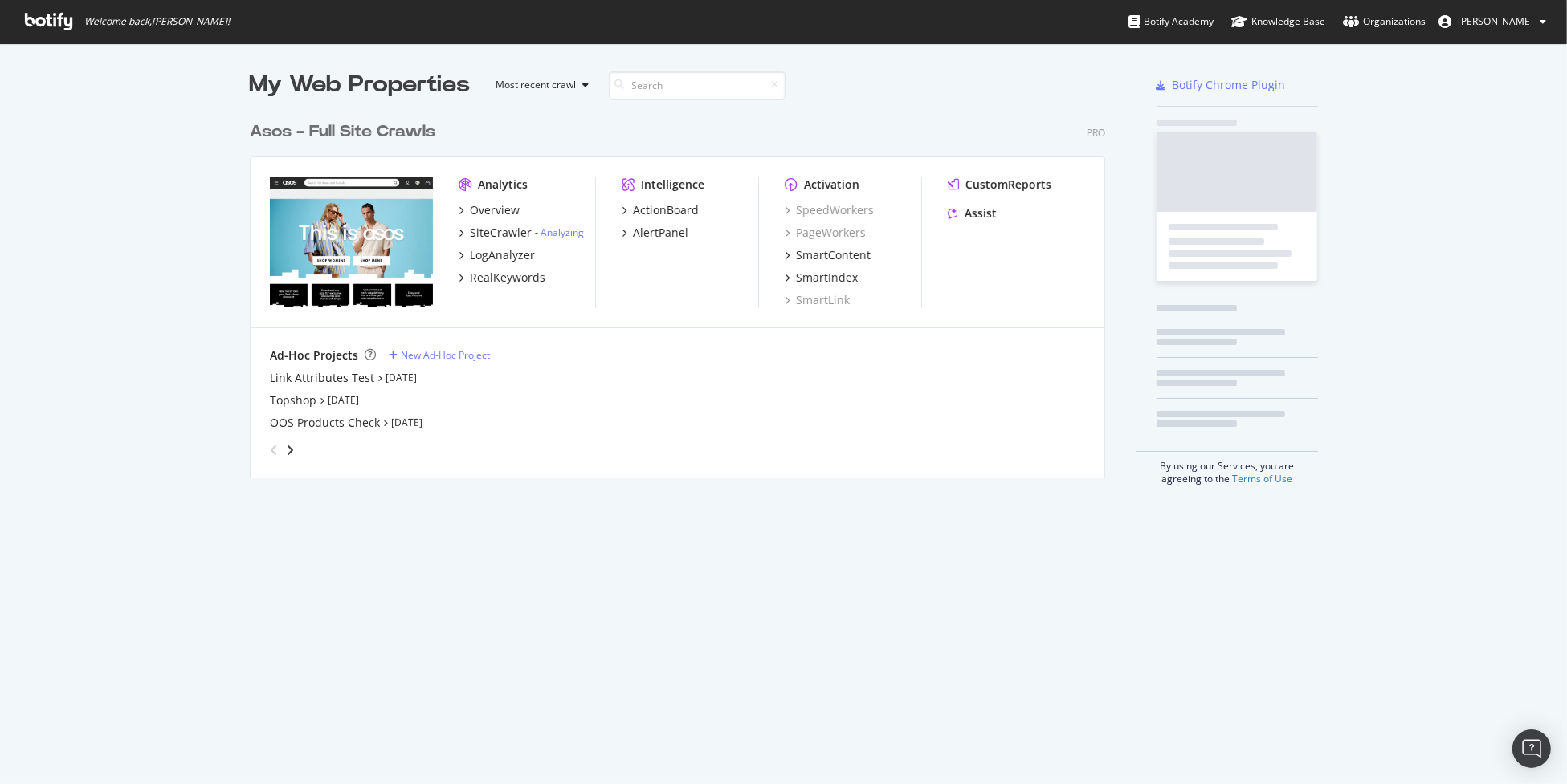
scroll to position [773, 1542]
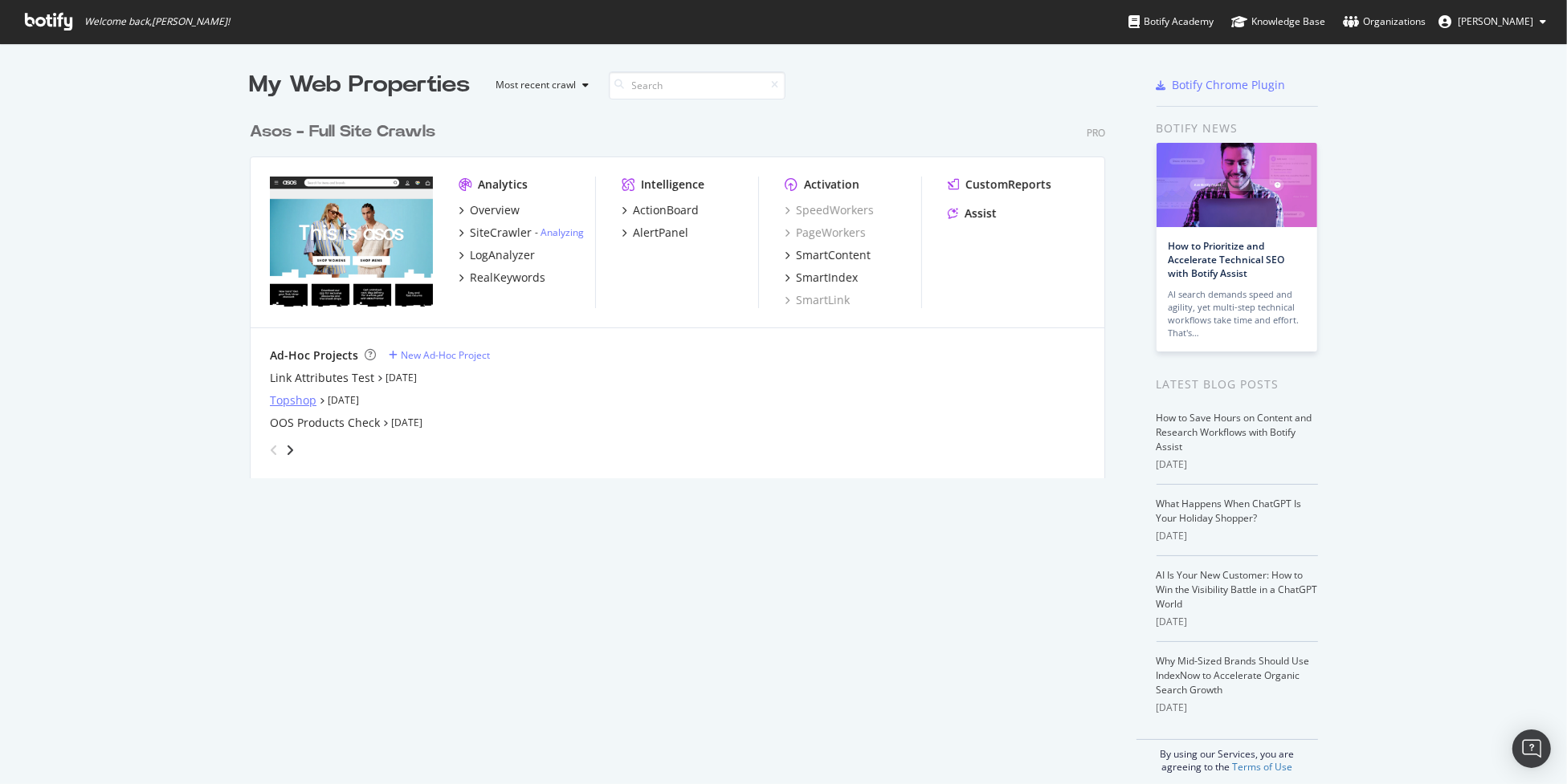
click at [295, 400] on div "Topshop" at bounding box center [292, 400] width 47 height 16
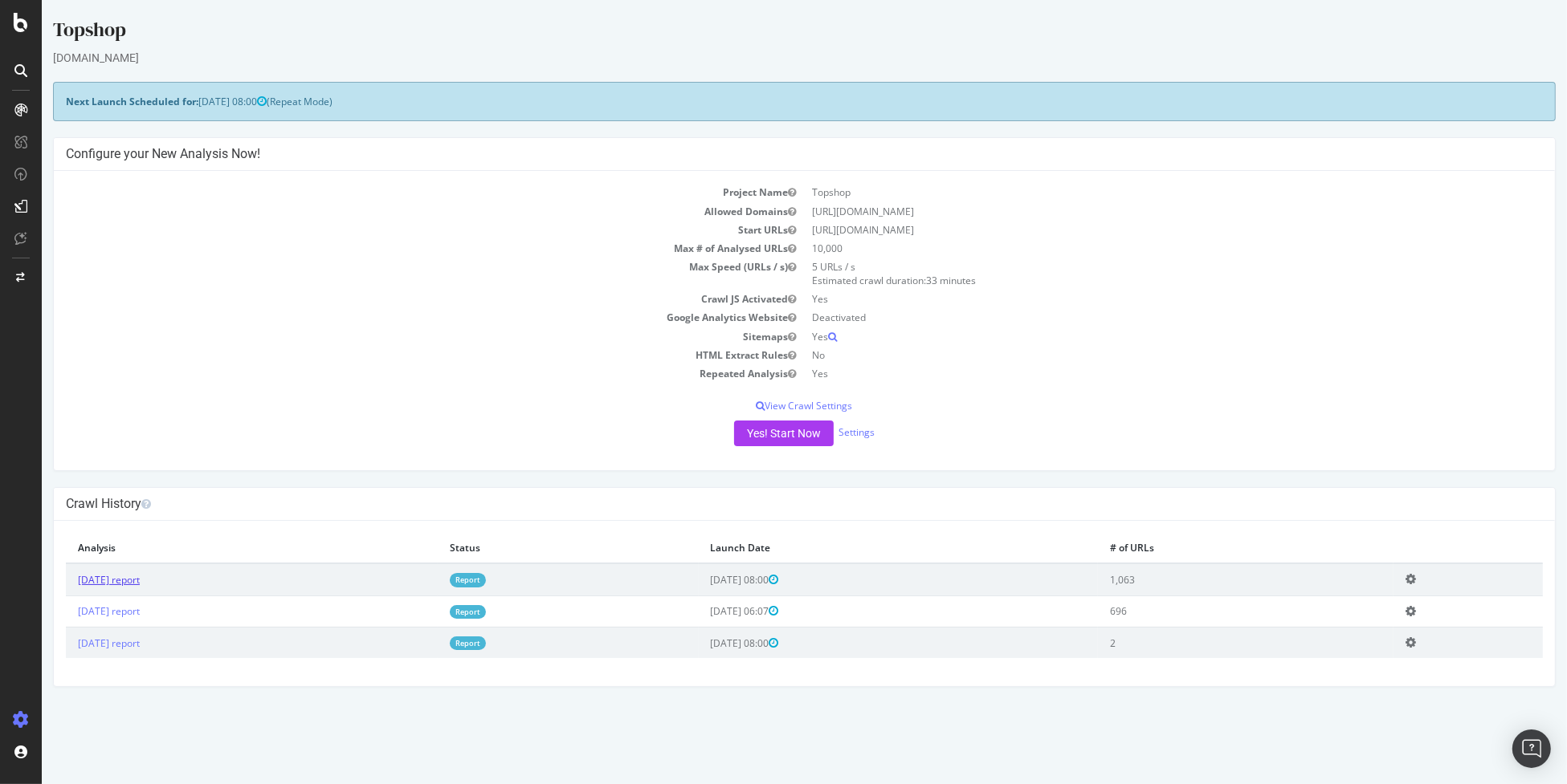
click at [136, 582] on link "2025 Sep. 1st report" at bounding box center [109, 580] width 62 height 13
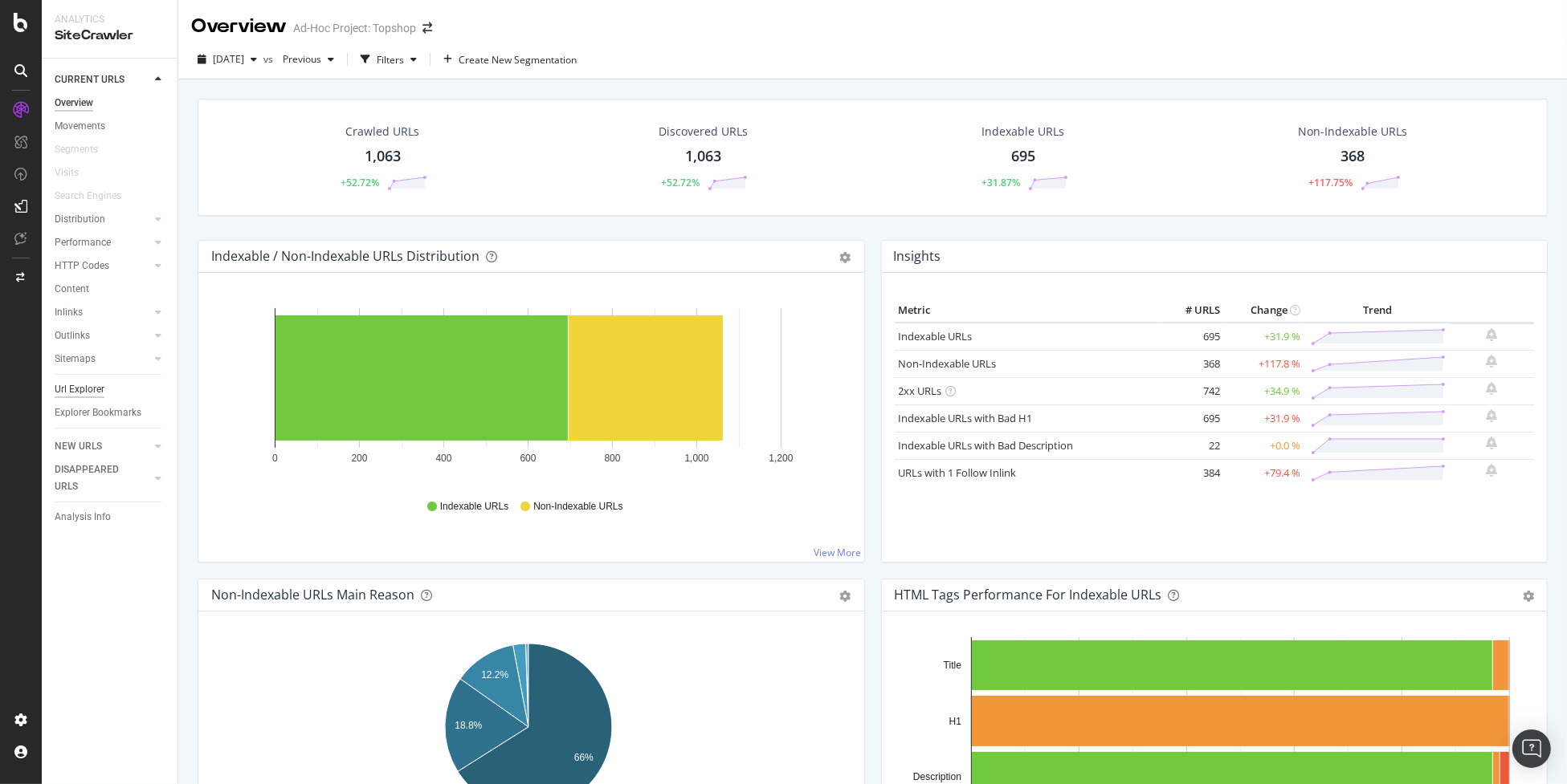
click at [83, 389] on div "Url Explorer" at bounding box center [79, 390] width 50 height 17
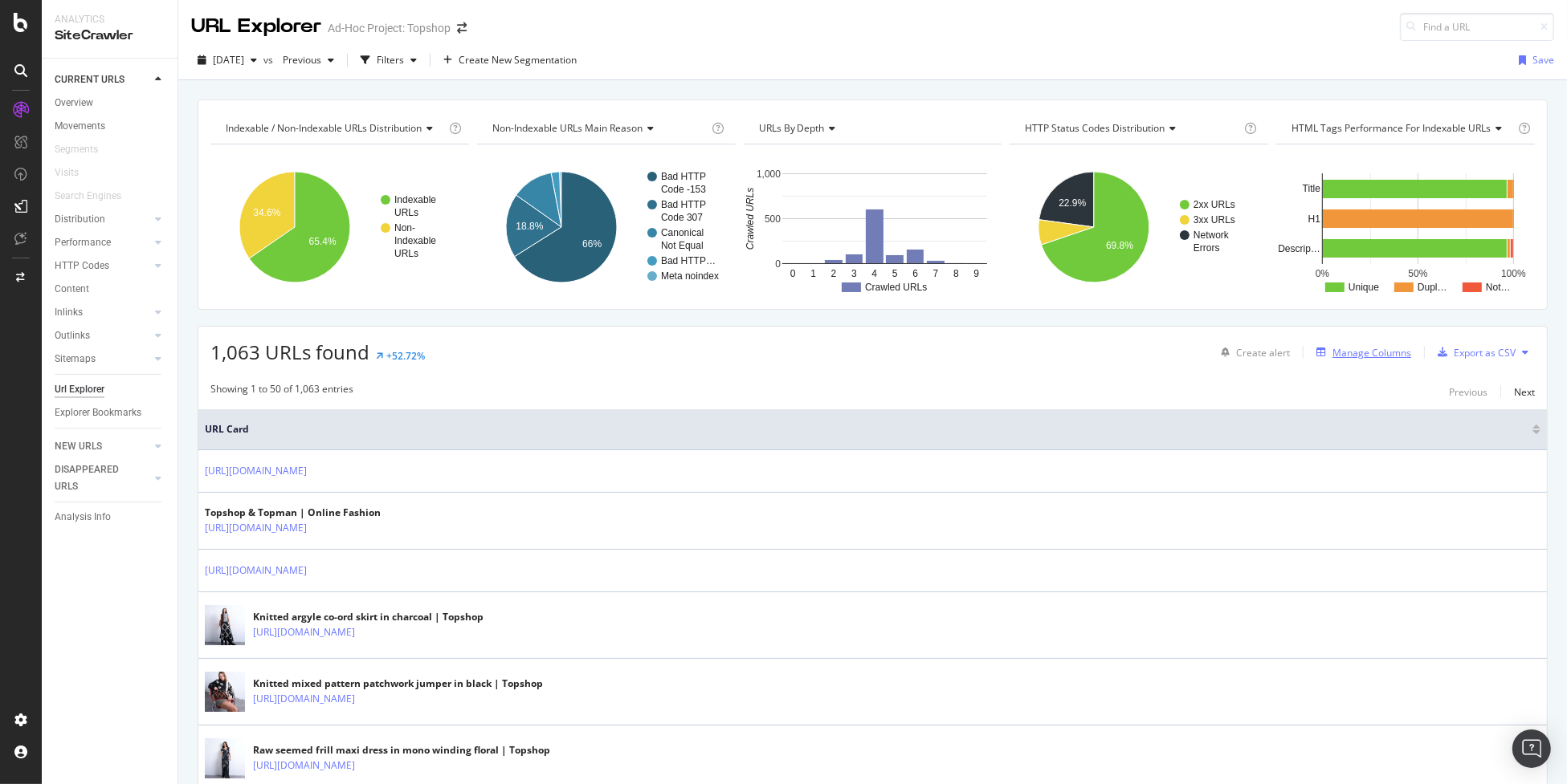
click at [1363, 352] on div "Manage Columns" at bounding box center [1371, 352] width 78 height 13
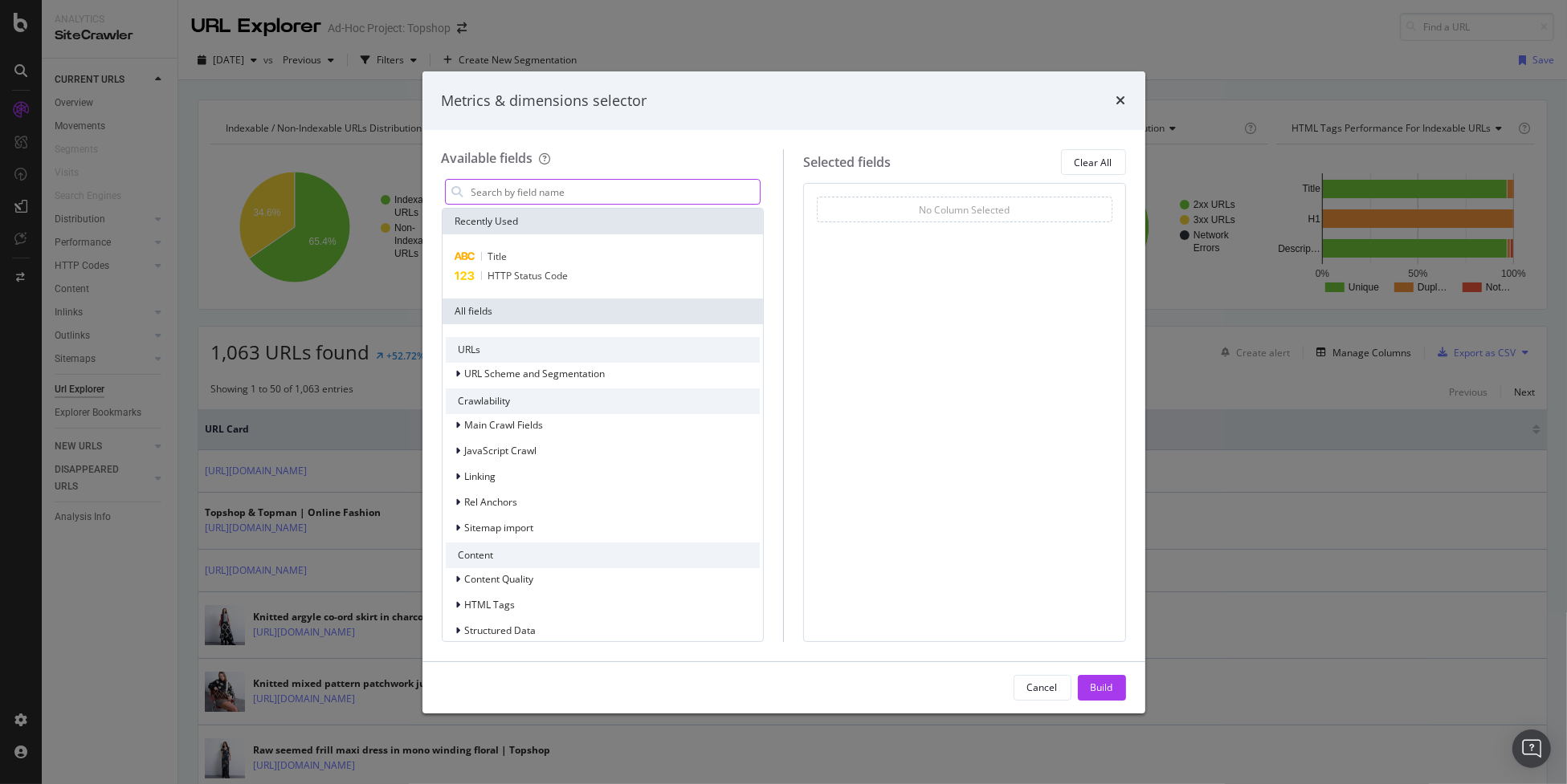
click at [624, 192] on input "modal" at bounding box center [615, 191] width 290 height 24
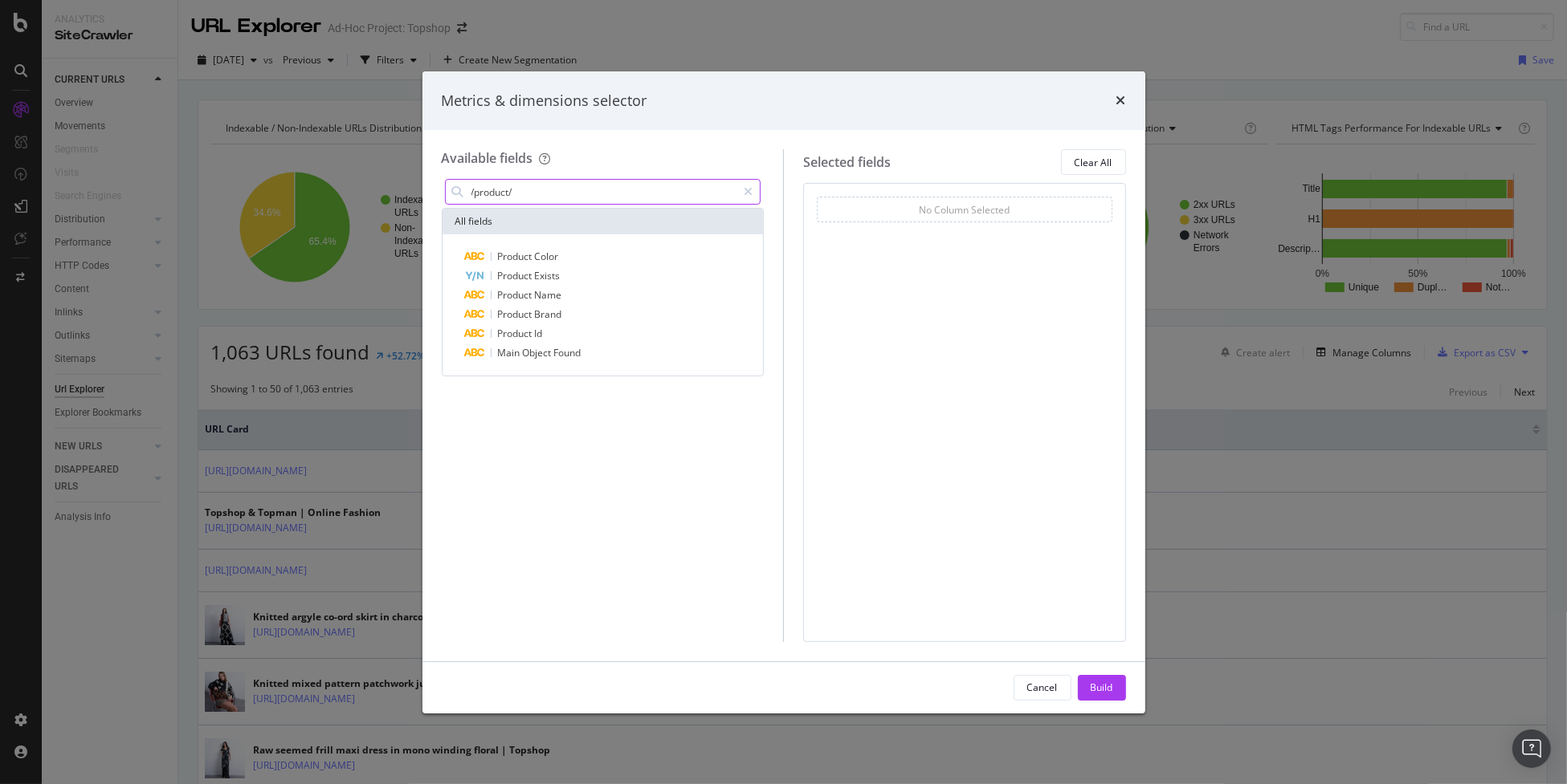
type input "/product/"
click at [348, 107] on div "Metrics & dimensions selector Available fields /product/ All fields Product Col…" at bounding box center [784, 392] width 1567 height 784
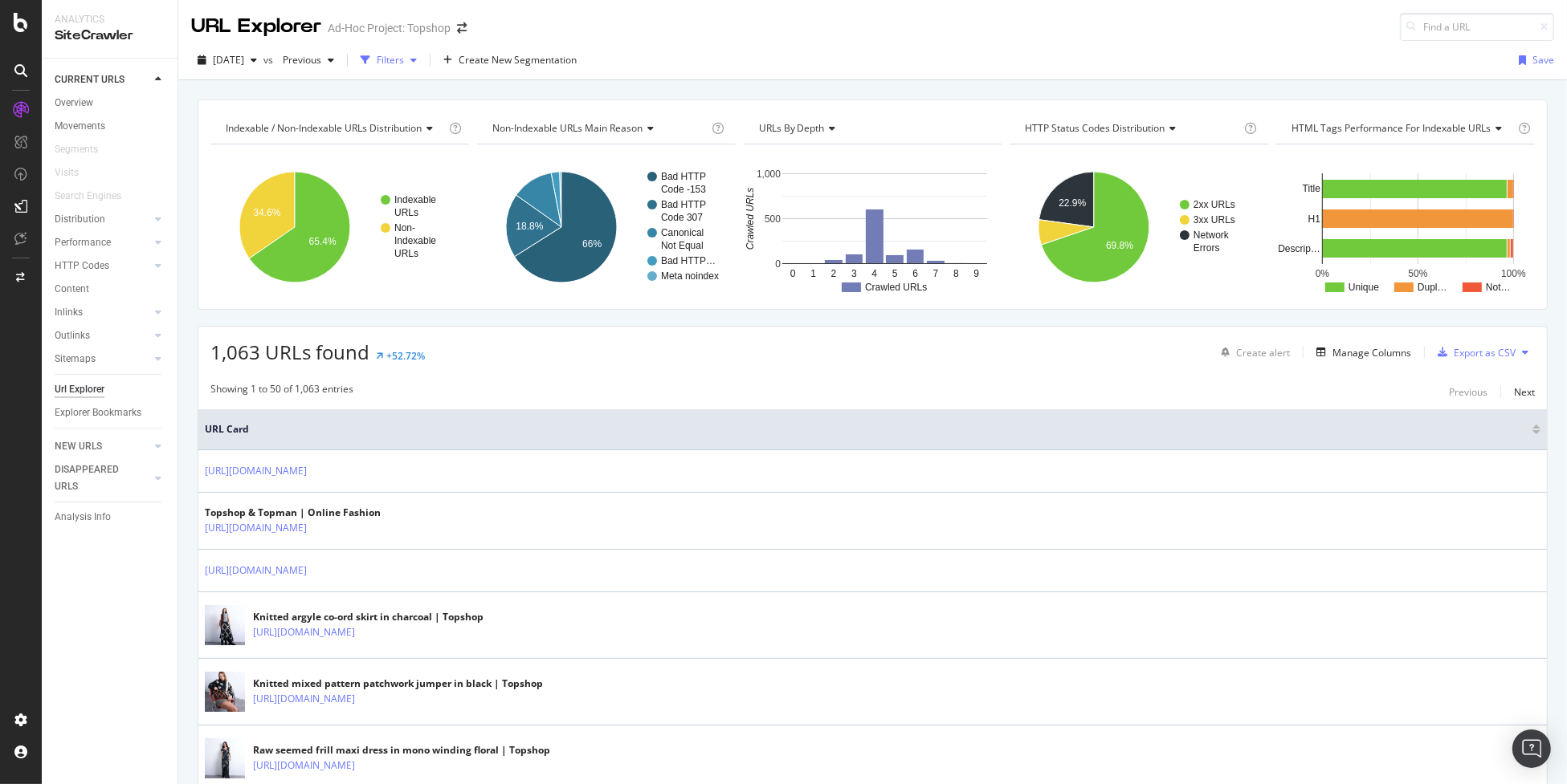
click at [404, 58] on div "Filters" at bounding box center [390, 59] width 28 height 13
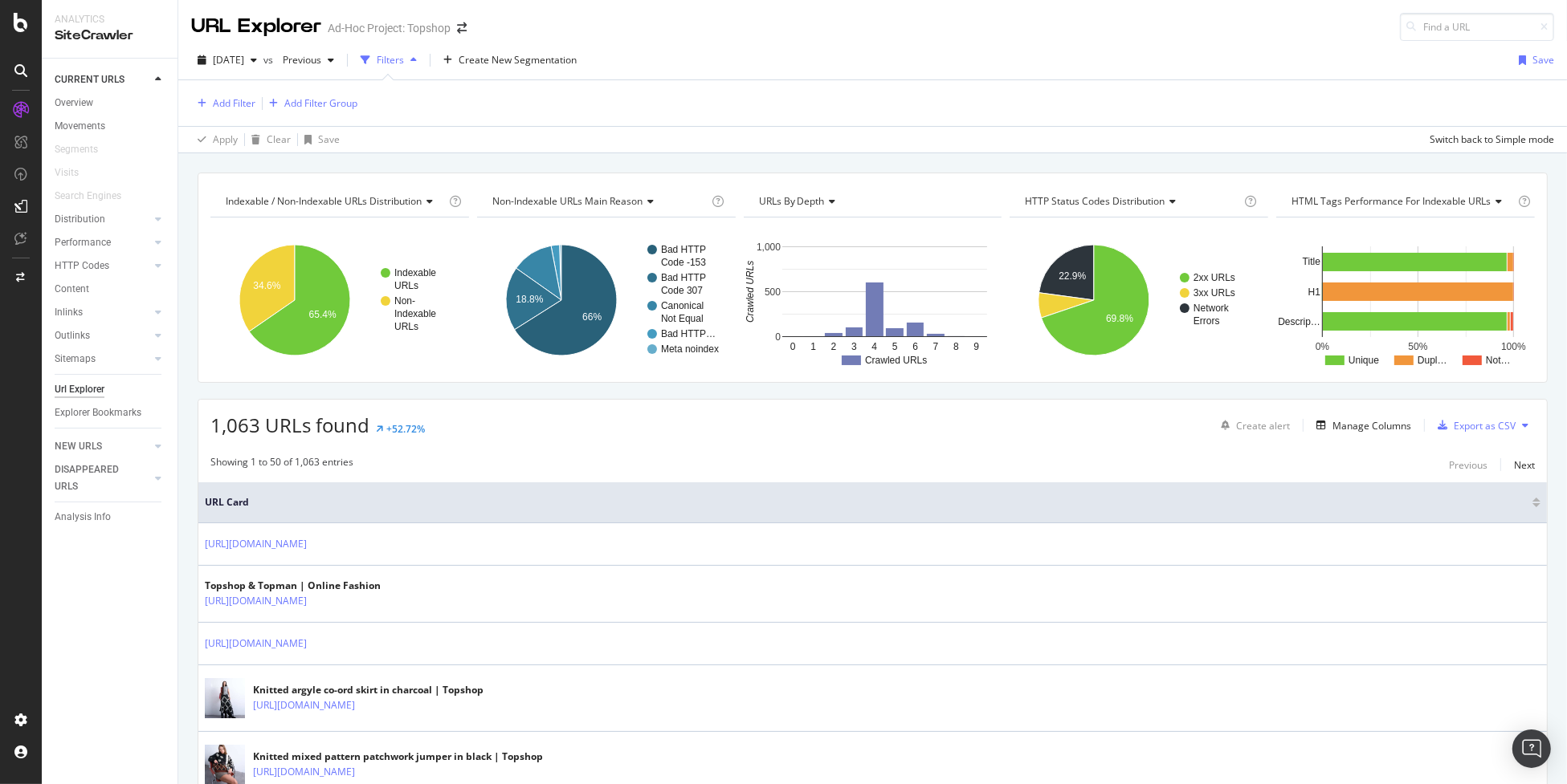
click at [225, 93] on div "Add Filter Add Filter Group" at bounding box center [274, 102] width 166 height 20
click at [227, 96] on div "Add Filter" at bounding box center [234, 103] width 43 height 13
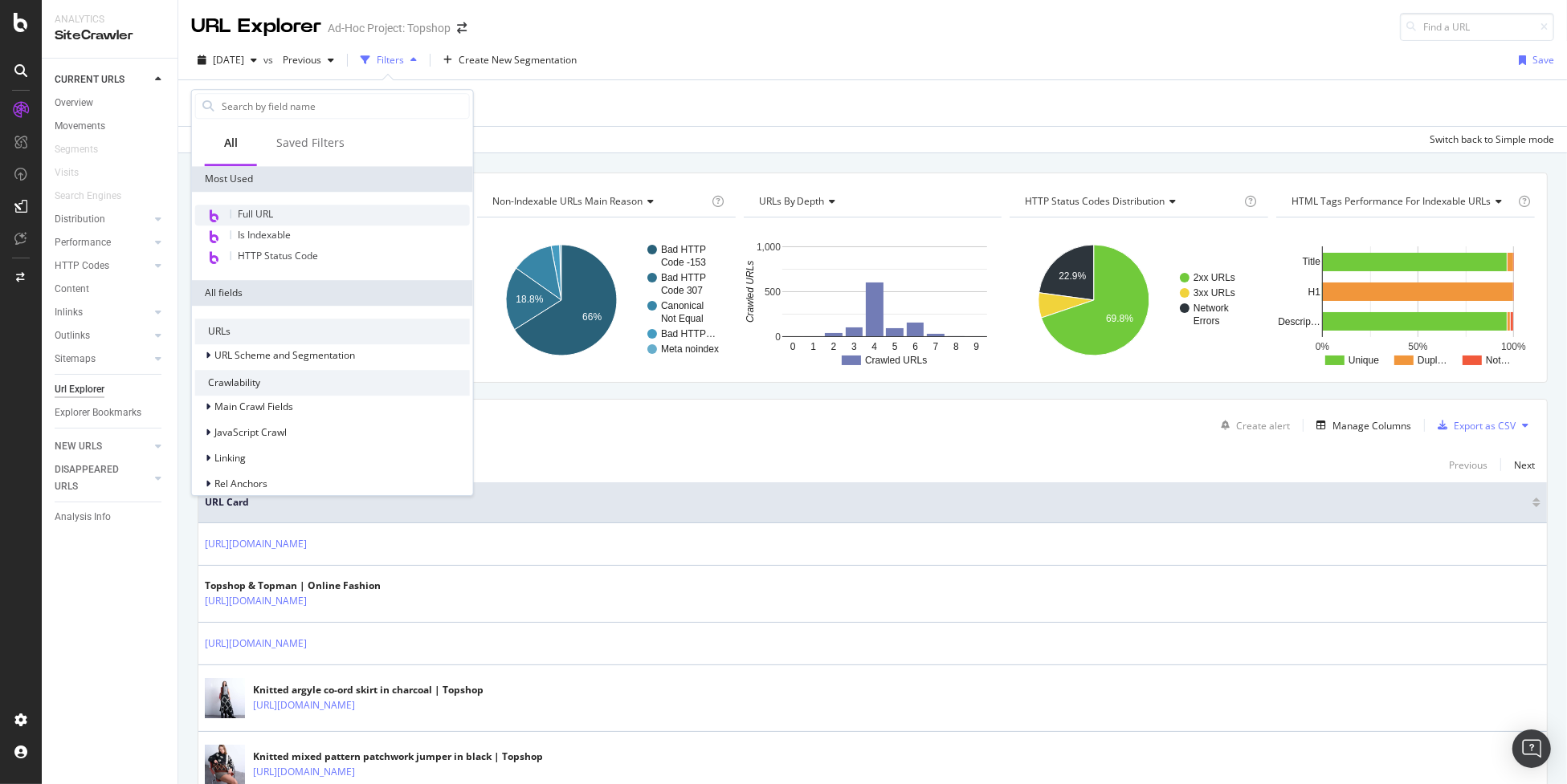
click at [315, 219] on div "Full URL" at bounding box center [332, 215] width 274 height 21
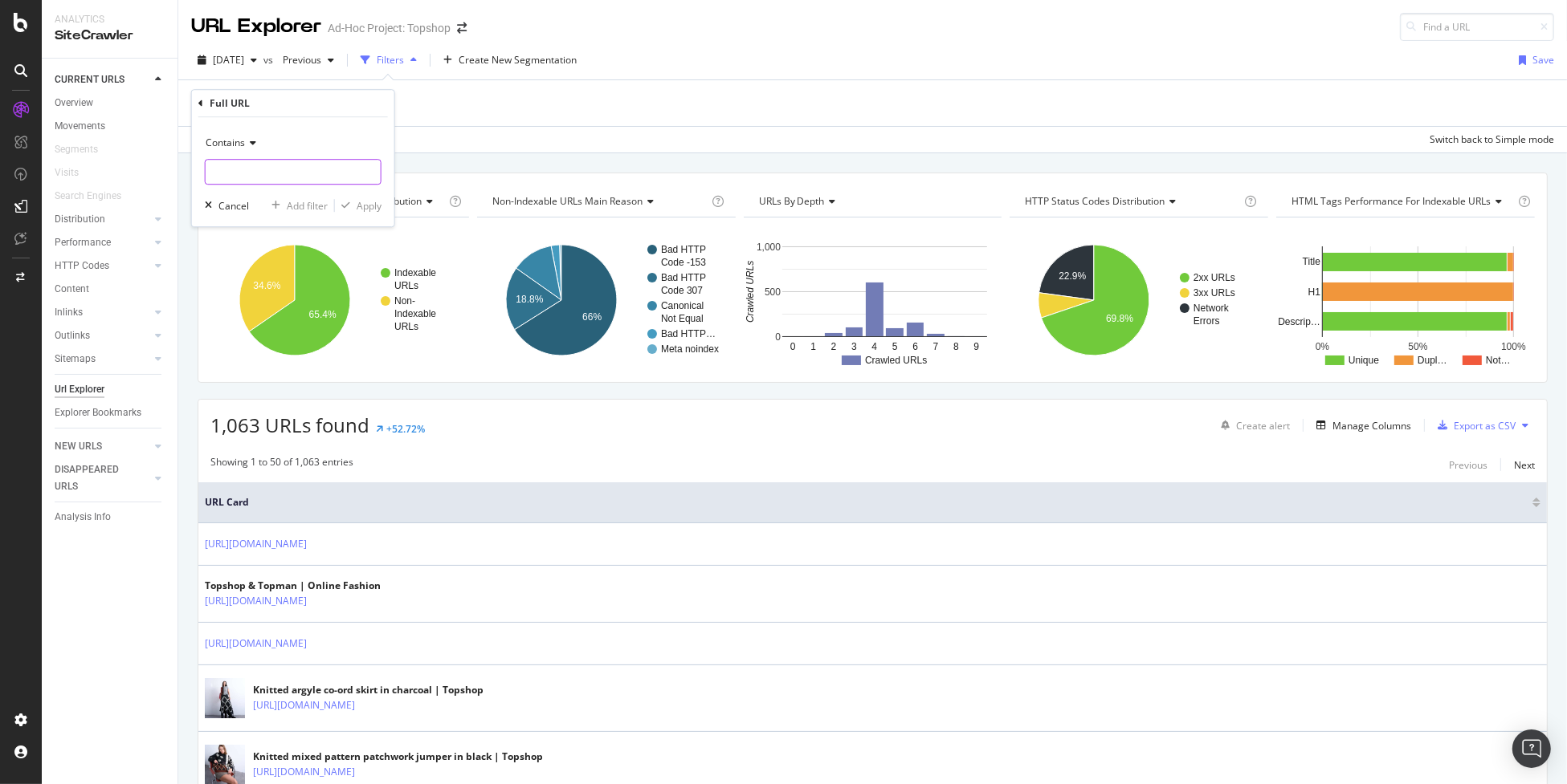
click at [270, 175] on input "text" at bounding box center [292, 171] width 175 height 26
type input "/product/"
click at [362, 204] on div "Apply" at bounding box center [369, 205] width 25 height 13
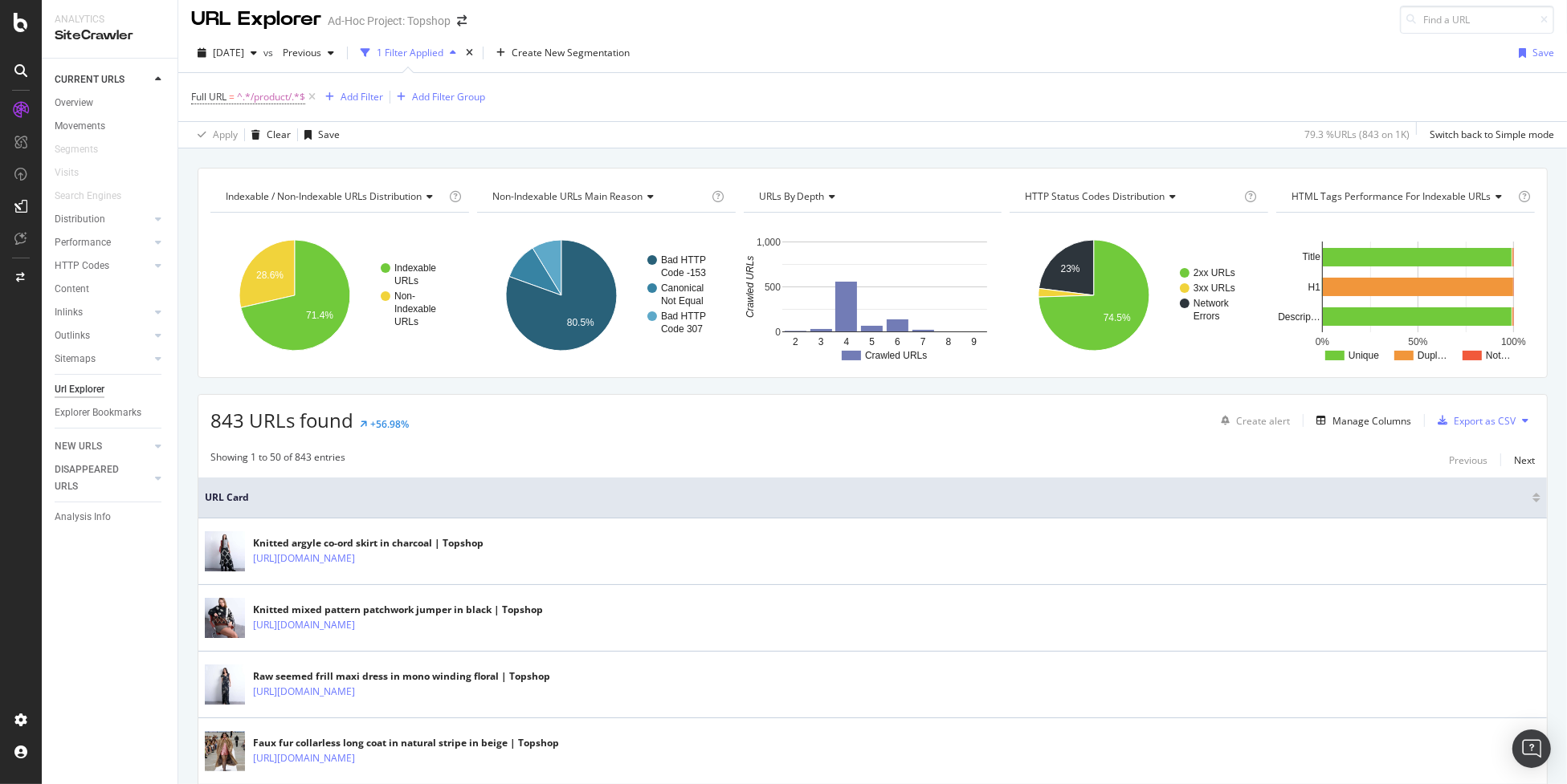
scroll to position [7, 0]
click at [1438, 420] on div "button" at bounding box center [1443, 421] width 23 height 10
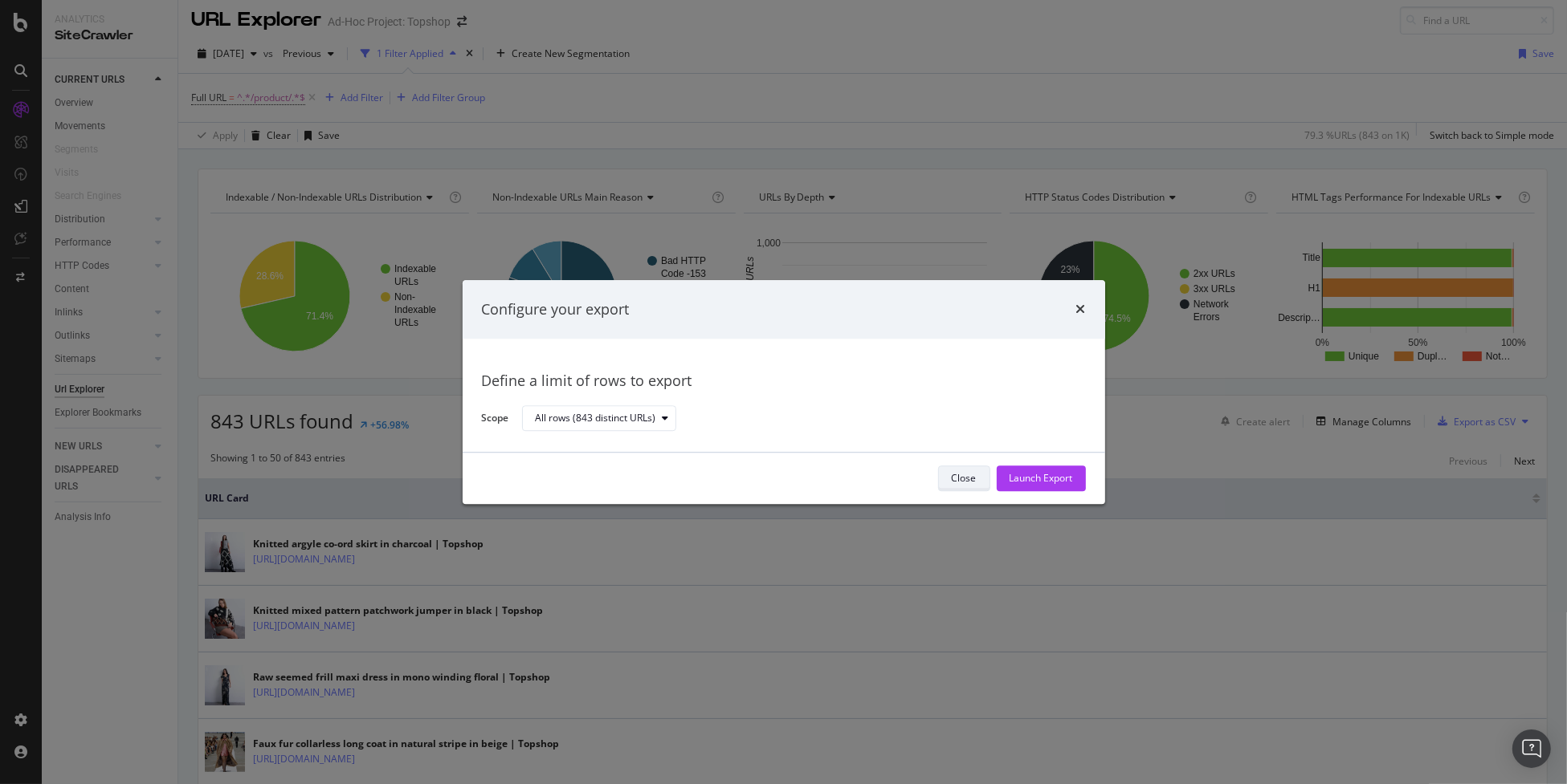
click at [969, 479] on div "Close" at bounding box center [964, 478] width 25 height 13
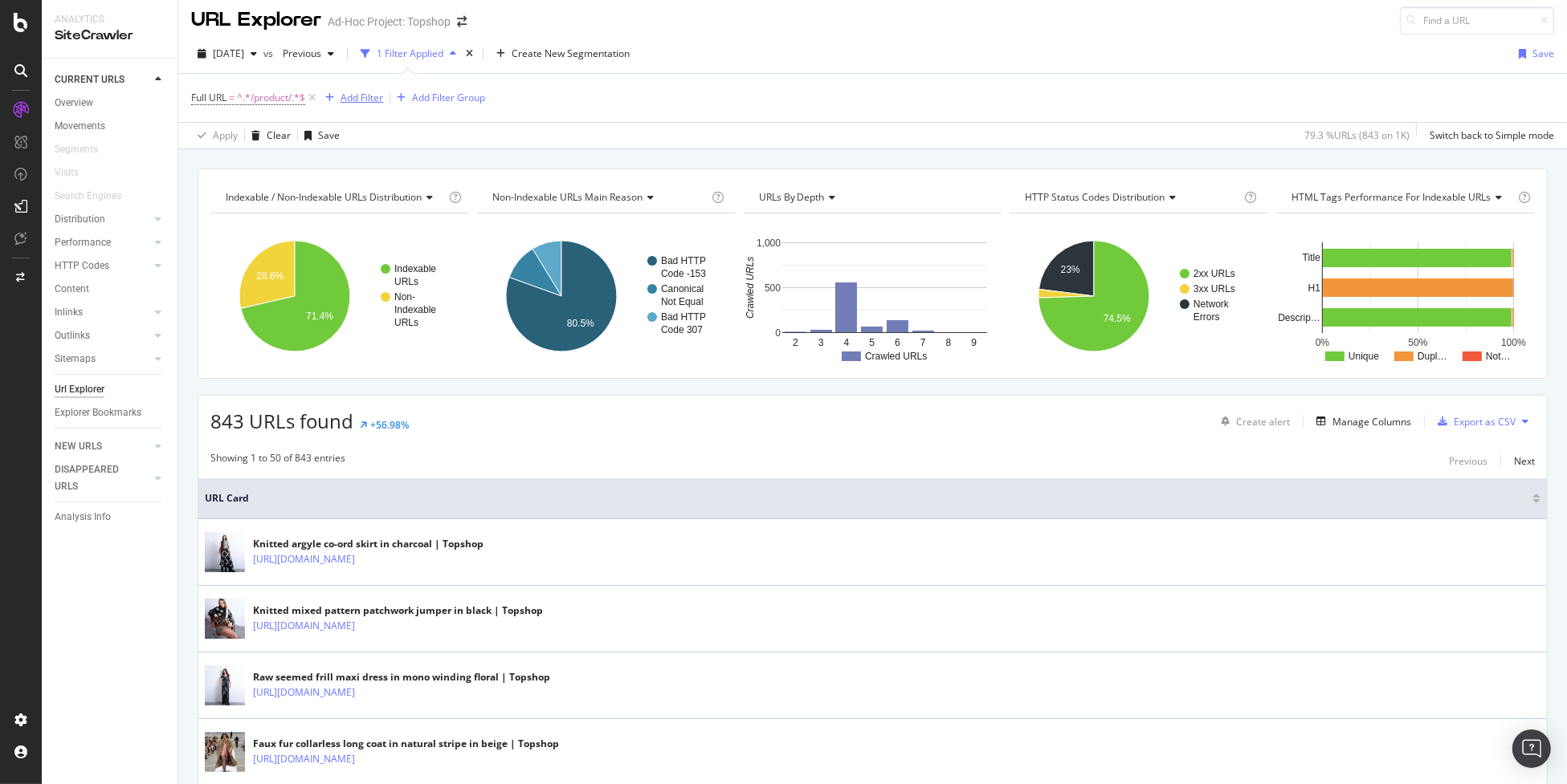
click at [364, 103] on div "Add Filter" at bounding box center [361, 97] width 43 height 13
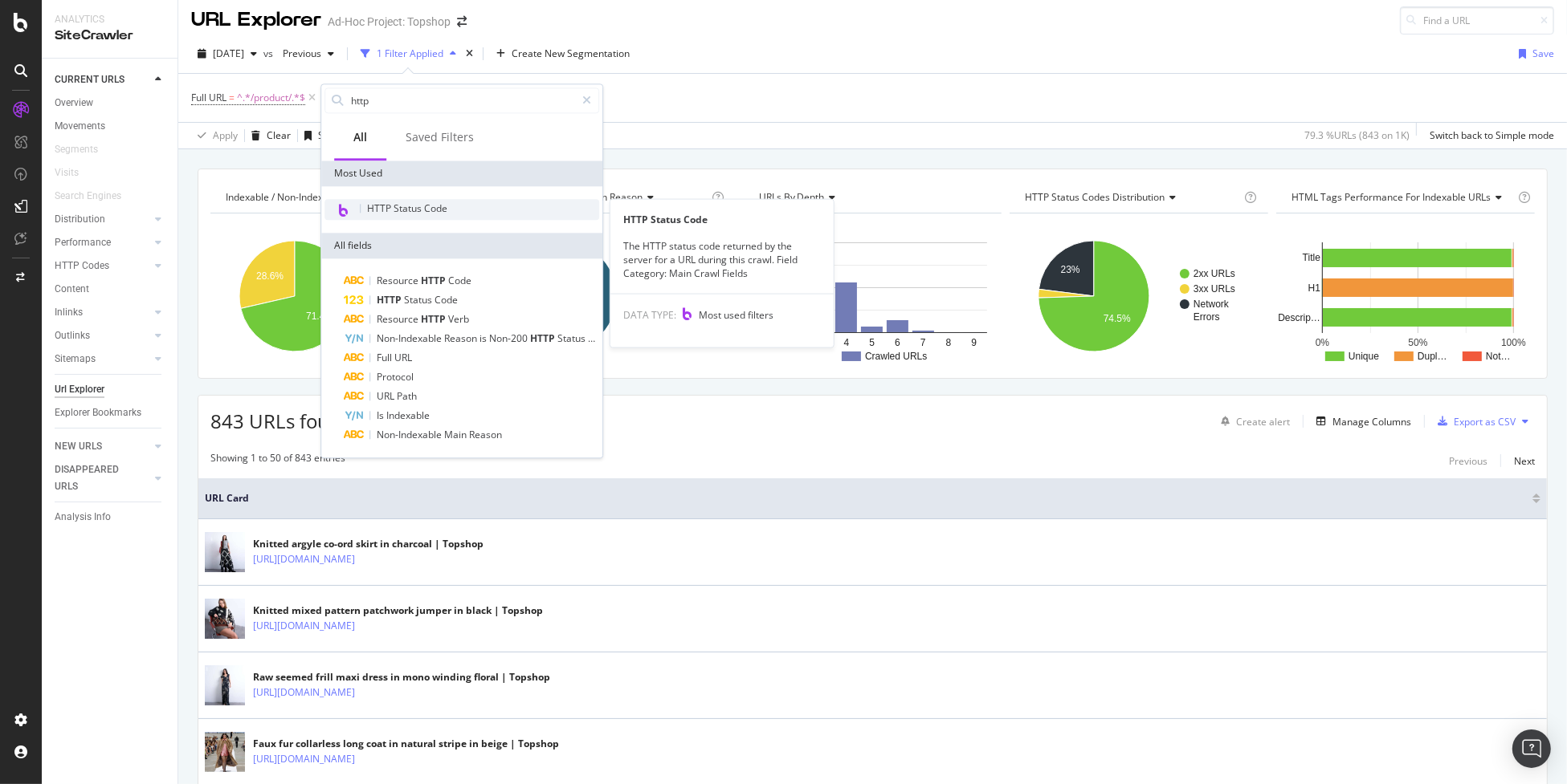
type input "http"
click at [422, 214] on span "HTTP Status Code" at bounding box center [407, 208] width 80 height 13
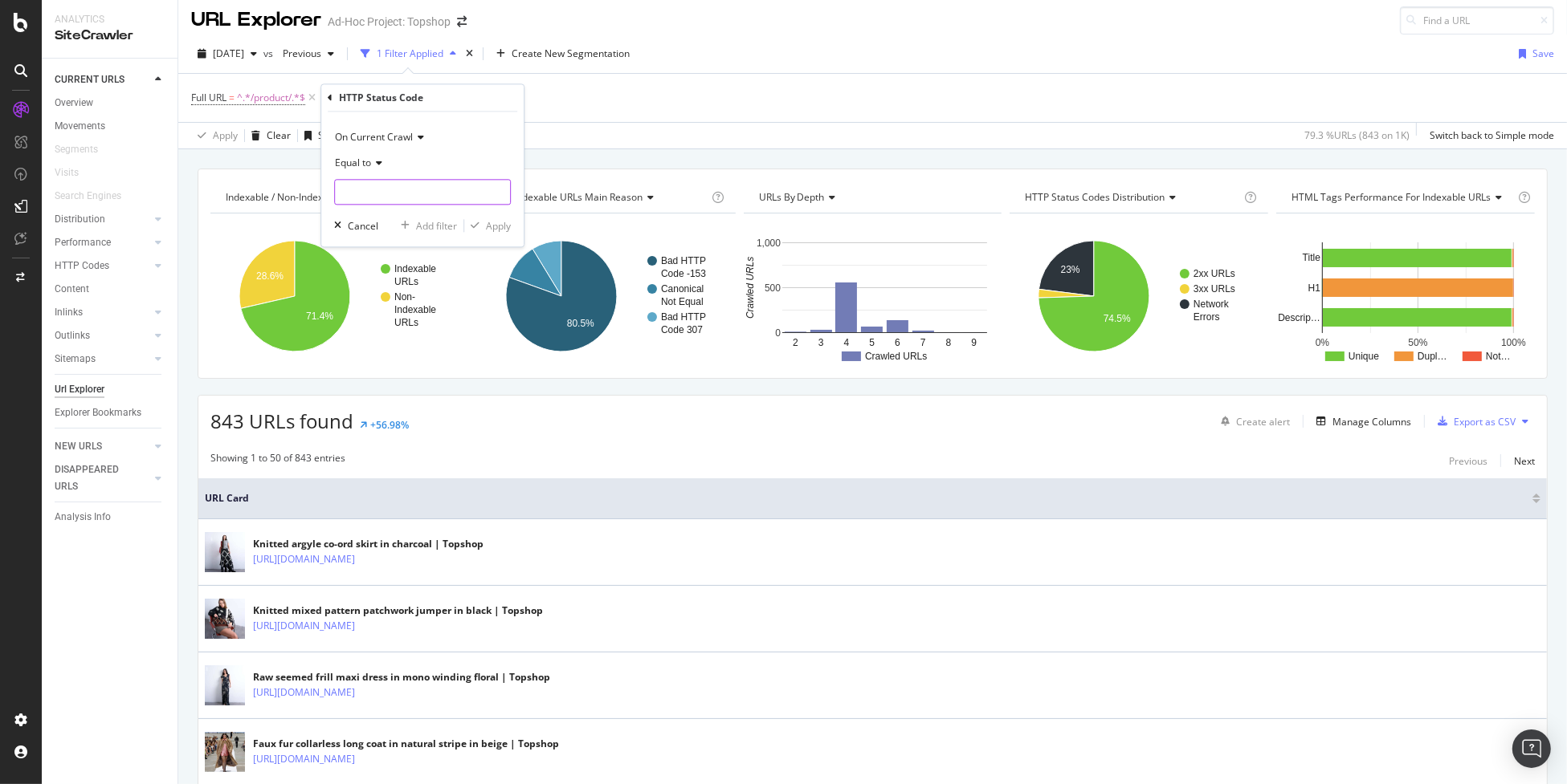
click at [408, 195] on input "number" at bounding box center [422, 192] width 177 height 26
click at [404, 216] on span "200" at bounding box center [402, 214] width 126 height 13
type input "200"
click at [509, 223] on div "Apply" at bounding box center [498, 225] width 25 height 13
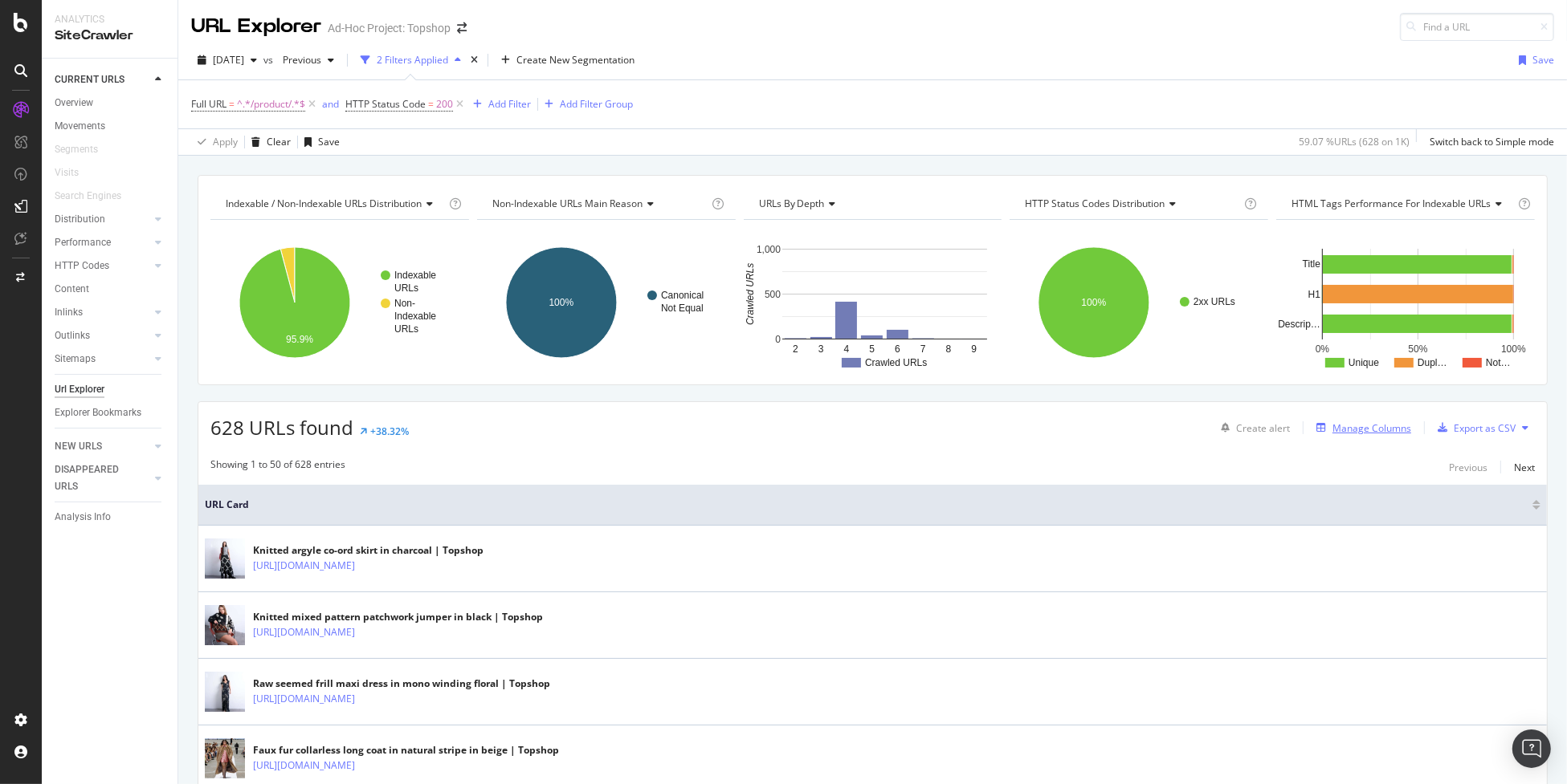
click at [1390, 419] on div "Manage Columns" at bounding box center [1361, 428] width 101 height 17
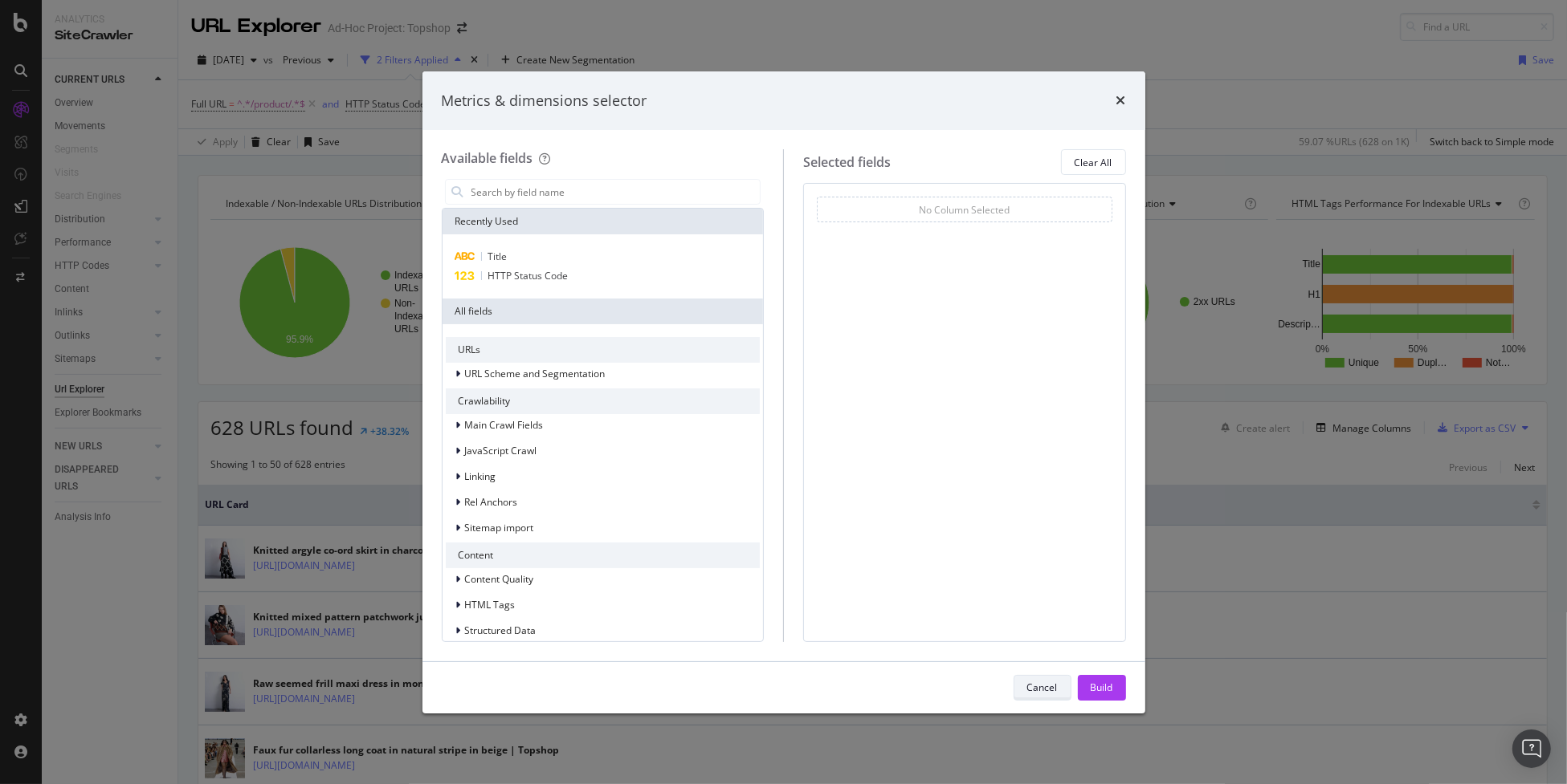
click at [1059, 682] on button "Cancel" at bounding box center [1042, 688] width 58 height 26
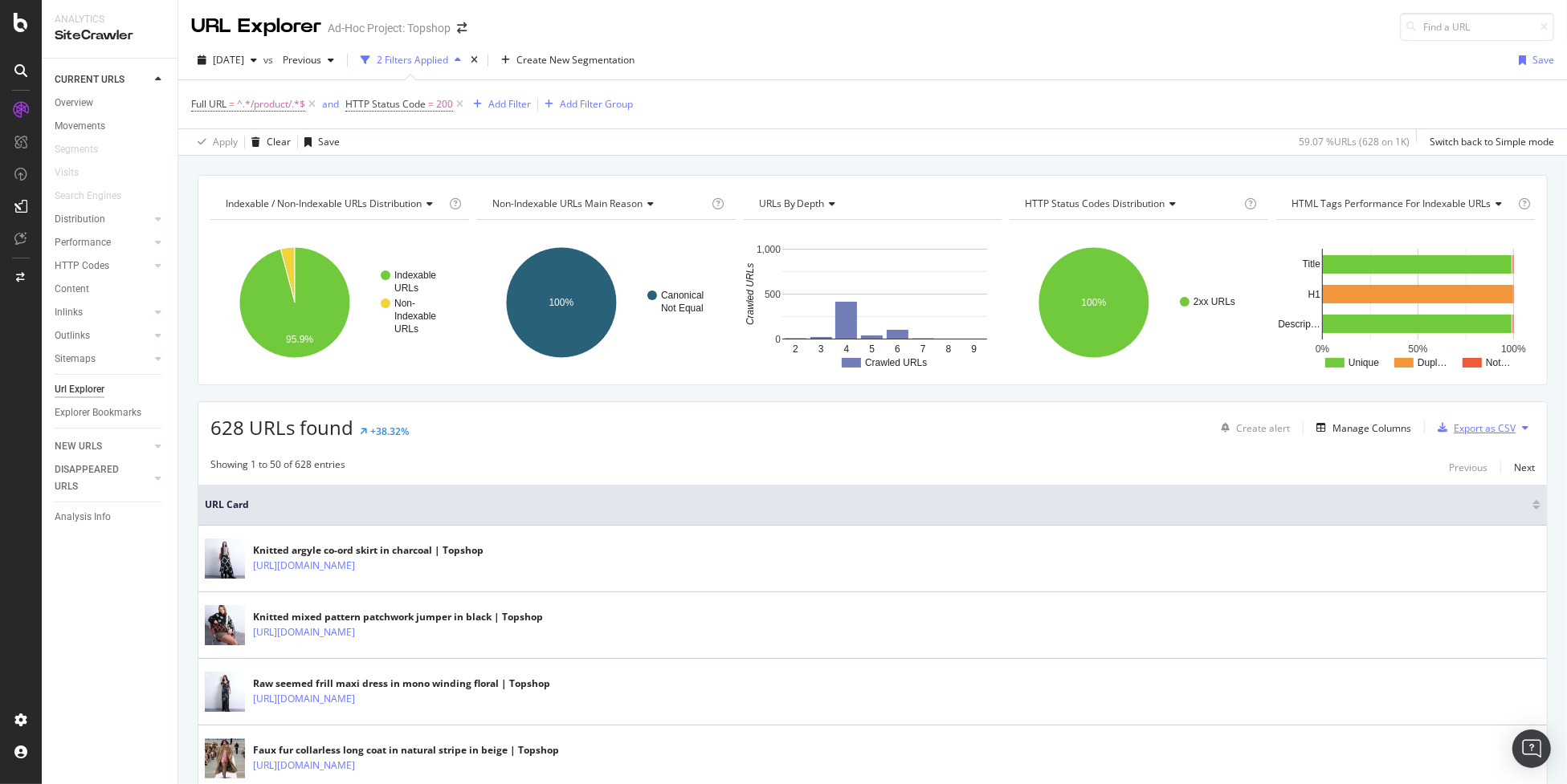
click at [1467, 430] on div "Export as CSV" at bounding box center [1484, 428] width 62 height 13
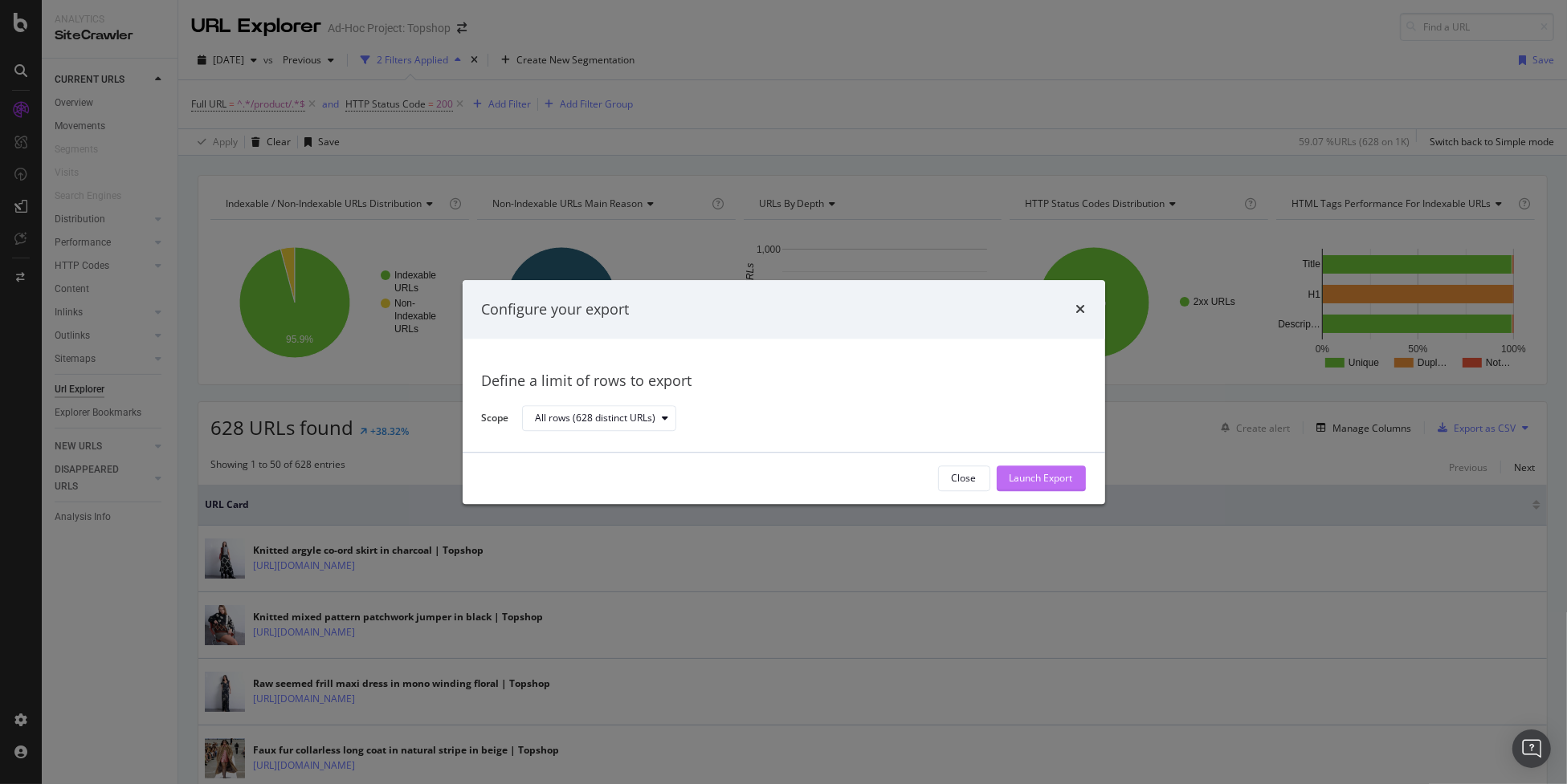
click at [1051, 473] on div "Launch Export" at bounding box center [1041, 478] width 63 height 13
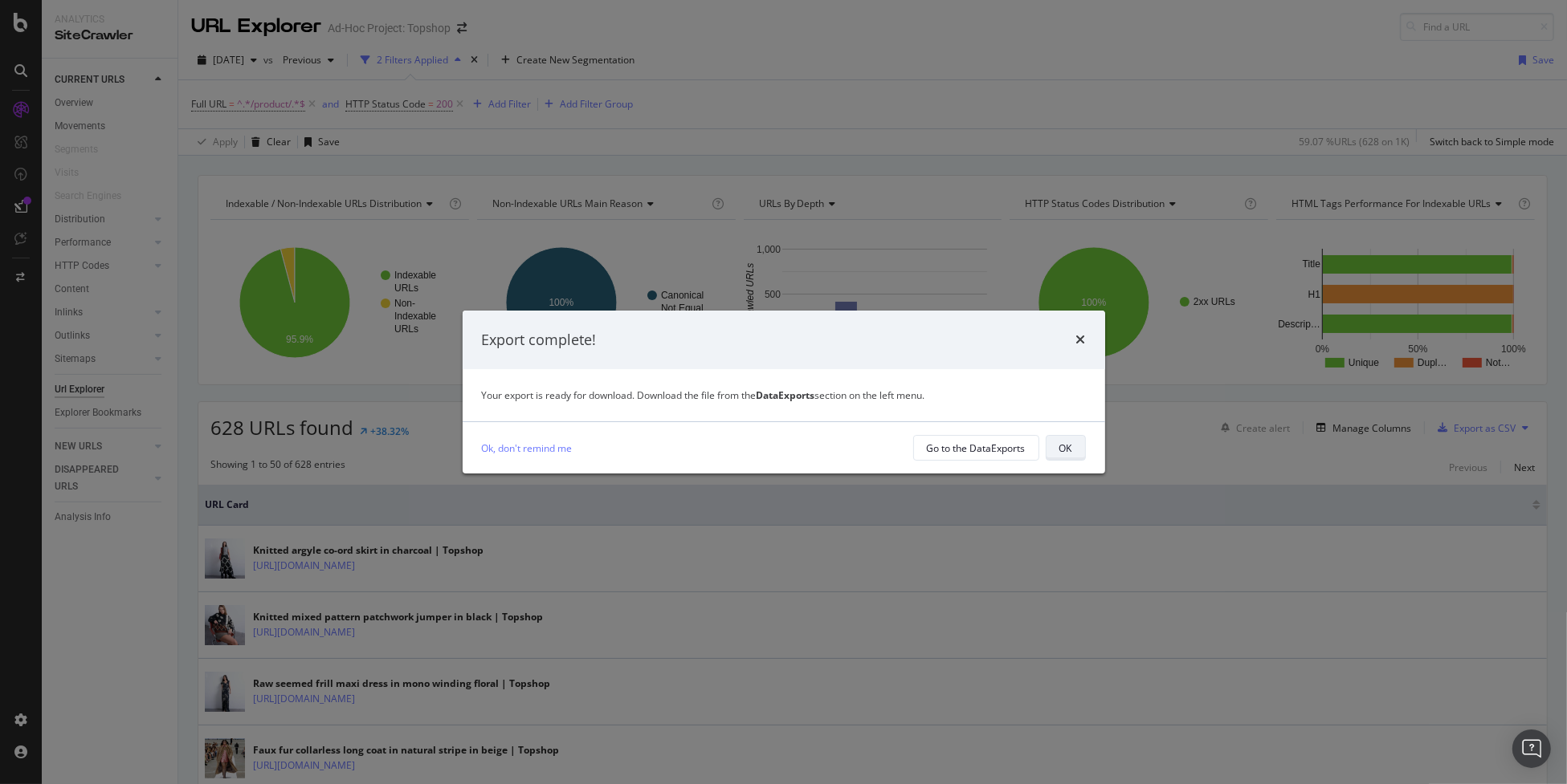
click at [1073, 450] on button "OK" at bounding box center [1065, 448] width 40 height 26
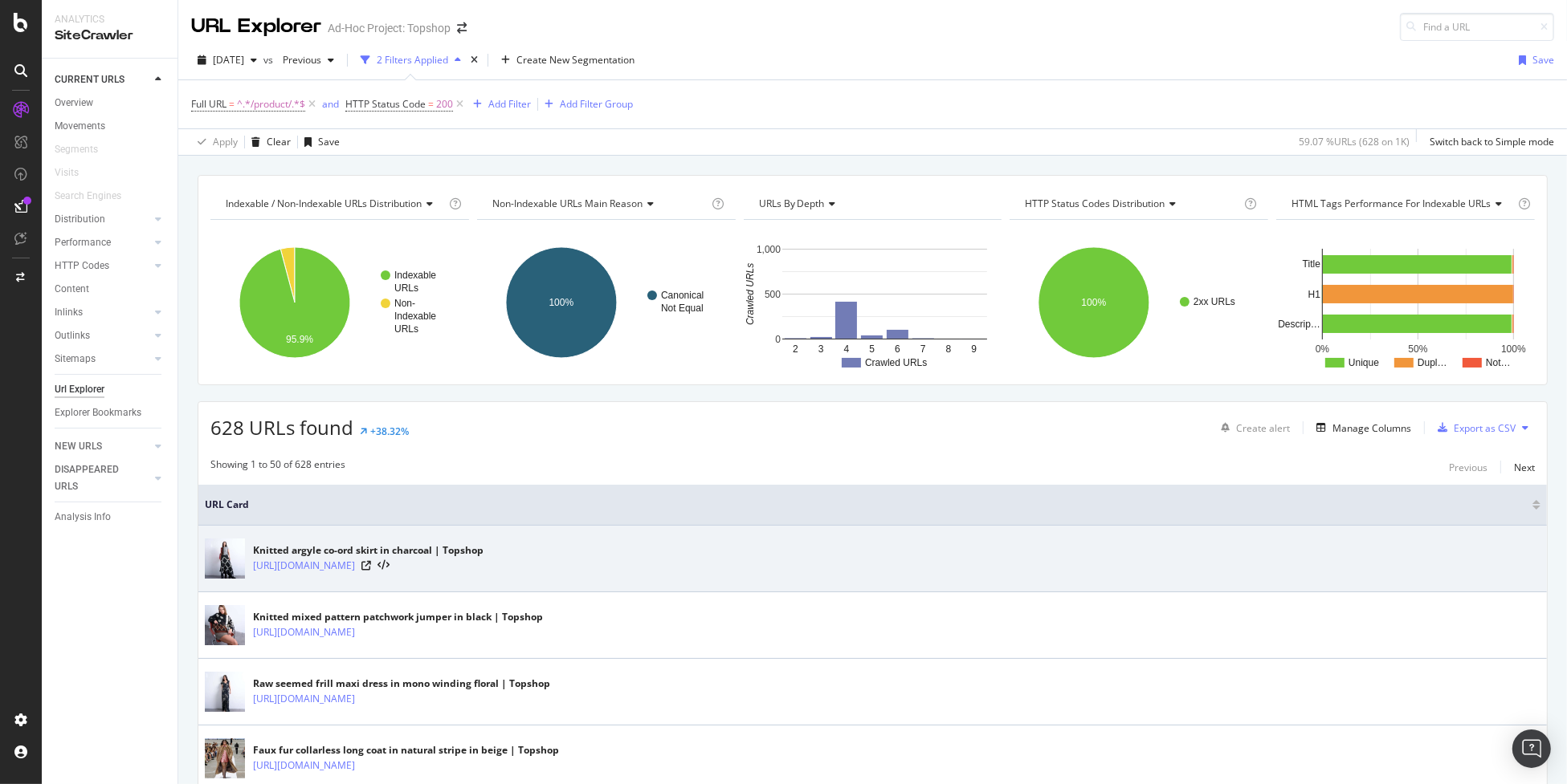
drag, startPoint x: 694, startPoint y: 567, endPoint x: 640, endPoint y: 573, distance: 54.3
click at [640, 573] on div "Knitted argyle co-ord skirt in charcoal | Topshop https://www.topshop.com/gb/pr…" at bounding box center [872, 559] width 1336 height 40
copy tbody "208981942"
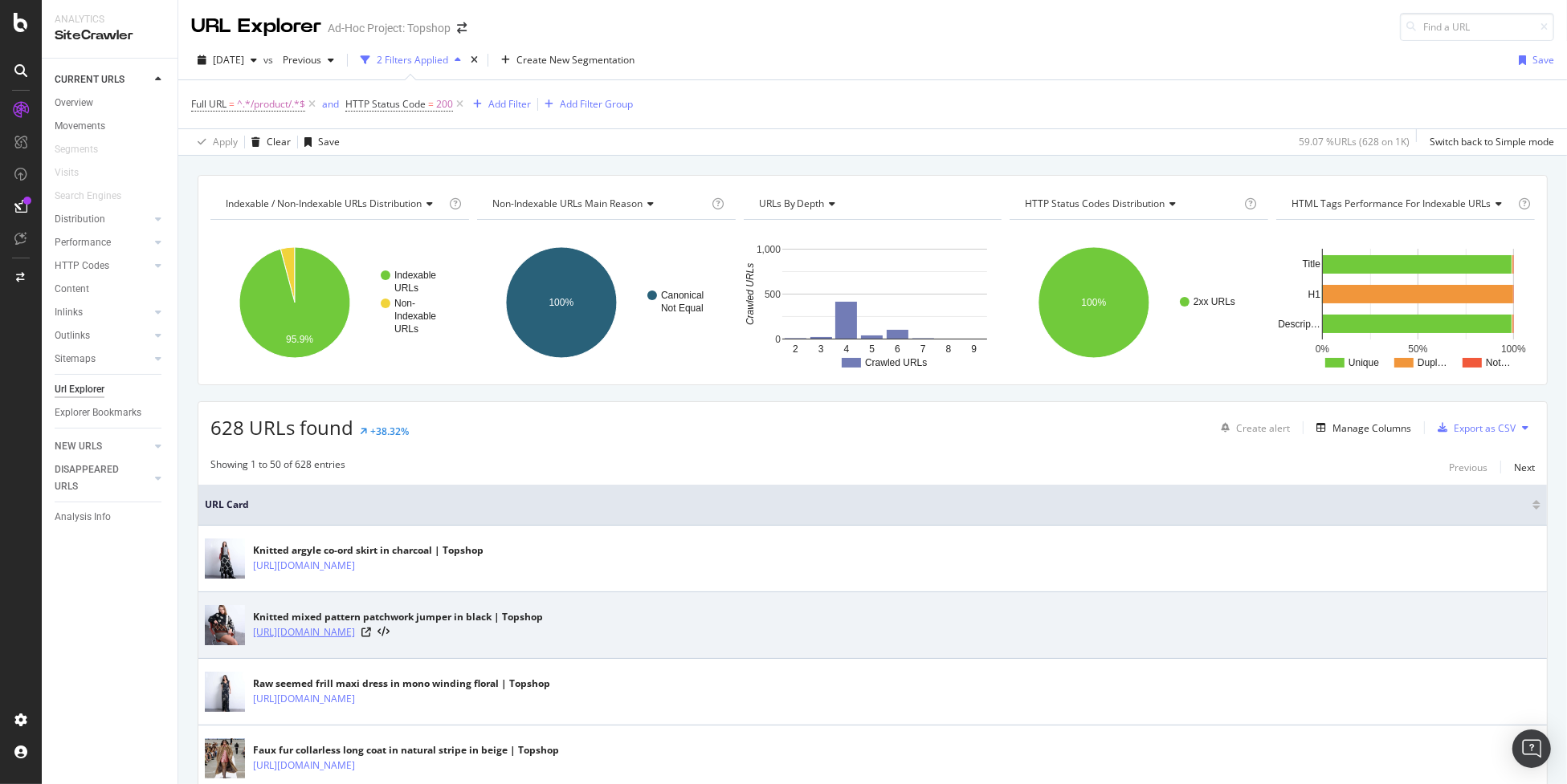
drag, startPoint x: 745, startPoint y: 637, endPoint x: 694, endPoint y: 639, distance: 51.0
click at [543, 639] on div "https://www.topshop.com/gb/product/topshop-knitted-mixed-pattern-patchwork-jump…" at bounding box center [397, 632] width 290 height 16
copy link "208338698"
